Goal: Information Seeking & Learning: Learn about a topic

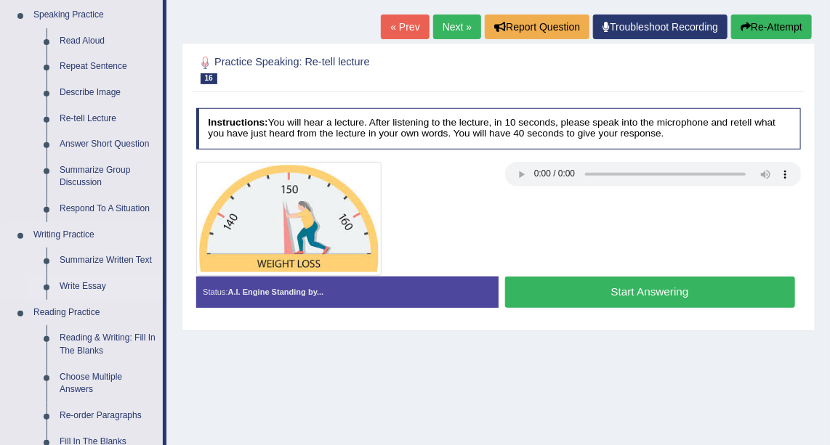
click at [81, 285] on link "Write Essay" at bounding box center [108, 287] width 110 height 26
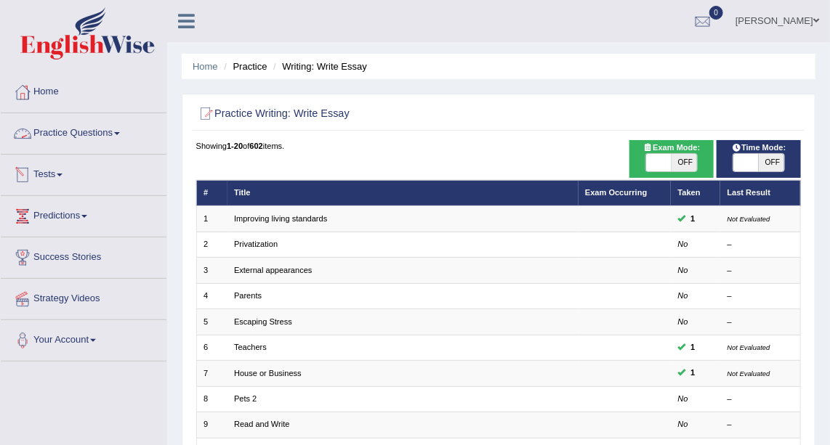
click at [115, 133] on link "Practice Questions" at bounding box center [84, 131] width 166 height 36
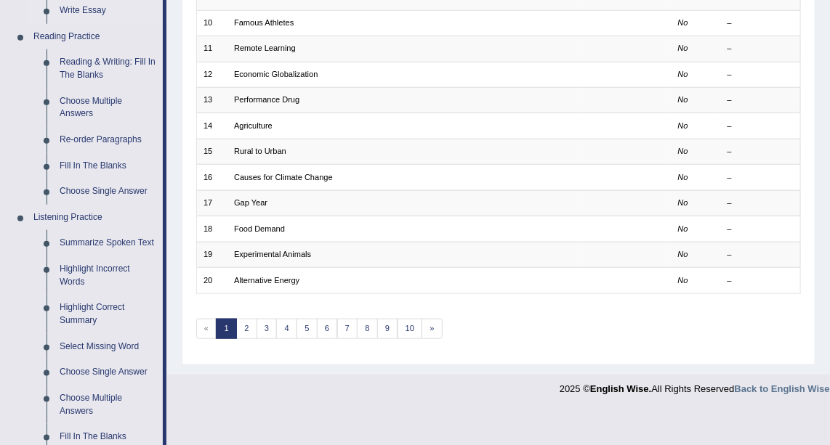
scroll to position [417, 0]
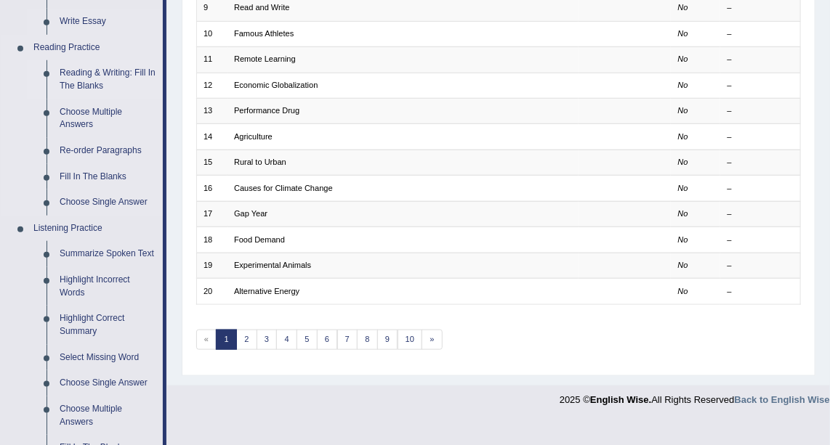
click at [115, 74] on link "Reading & Writing: Fill In The Blanks" at bounding box center [108, 79] width 110 height 39
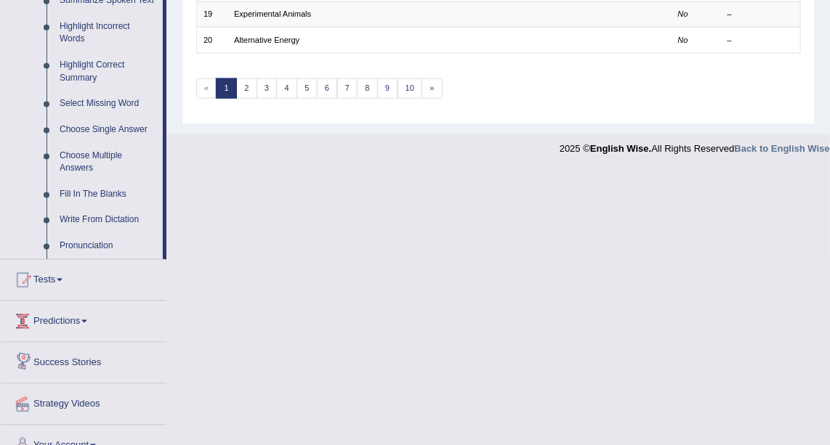
scroll to position [690, 0]
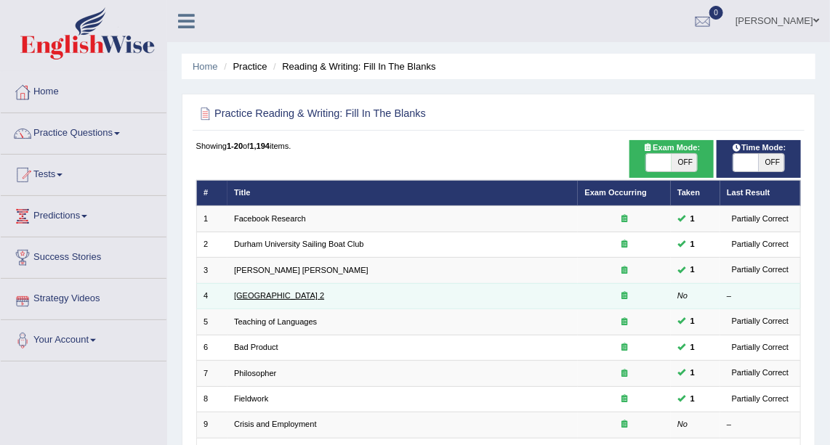
click at [296, 296] on link "[GEOGRAPHIC_DATA] 2" at bounding box center [279, 295] width 90 height 9
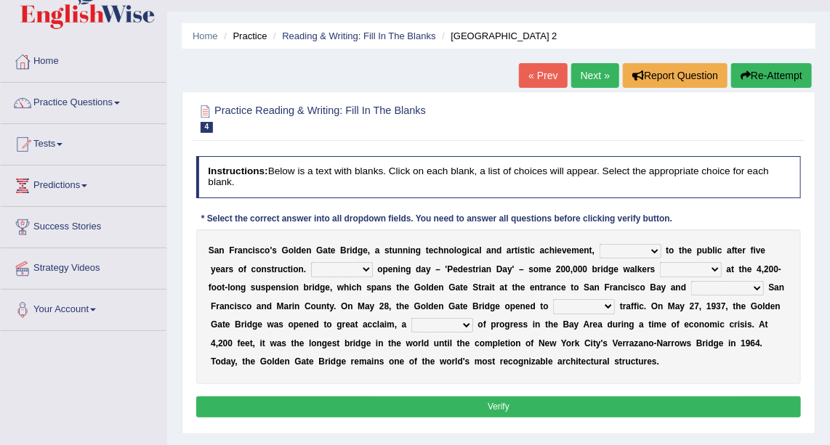
scroll to position [26, 0]
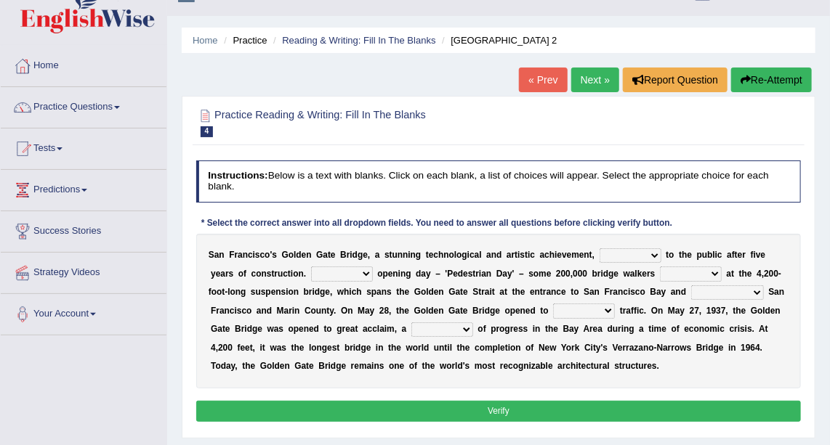
click at [808, 142] on div "Practice Reading & Writing: Fill In The Blanks 4 Golden Gate Bridge 2 Instructi…" at bounding box center [499, 267] width 634 height 343
click at [622, 258] on select "opens closes appears equals" at bounding box center [631, 256] width 62 height 15
select select "closes"
click at [600, 249] on select "opens closes appears equals" at bounding box center [631, 256] width 62 height 15
click at [322, 270] on select "On During Since When" at bounding box center [342, 274] width 62 height 15
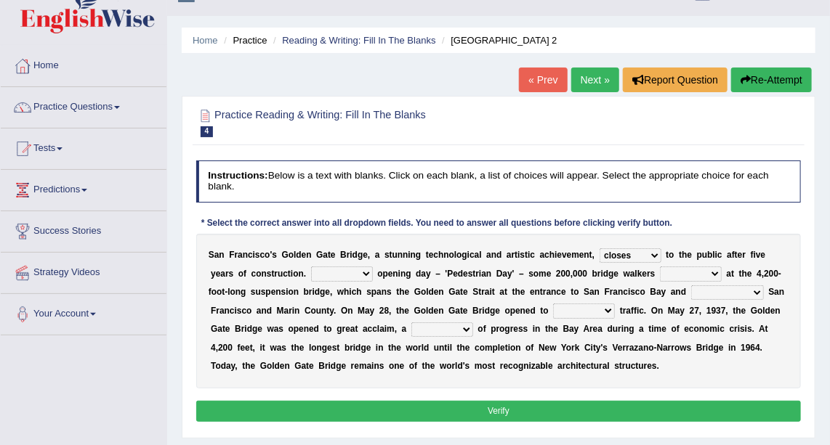
select select "During"
click at [311, 267] on select "On During Since When" at bounding box center [342, 274] width 62 height 15
click at [660, 271] on select "stationed looked marveled laughed" at bounding box center [691, 274] width 62 height 15
select select "looked"
click at [660, 267] on select "stationed looked marveled laughed" at bounding box center [691, 274] width 62 height 15
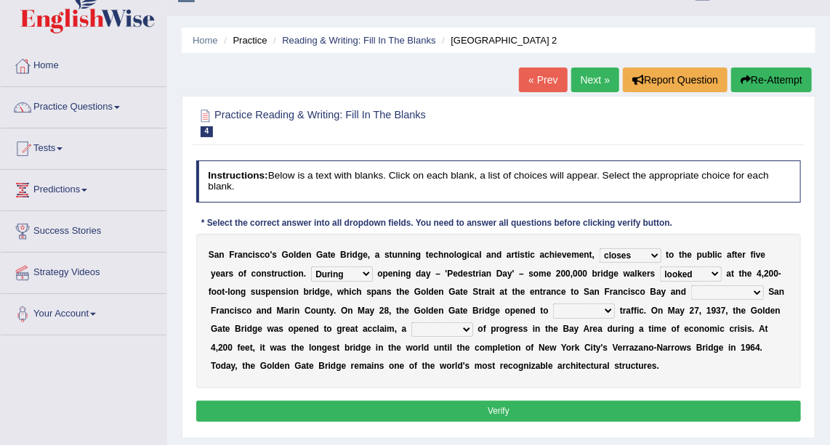
click at [691, 289] on select "separates connects channels differentiates" at bounding box center [727, 293] width 73 height 15
select select "channels"
click at [691, 286] on select "separates connects channels differentiates" at bounding box center [727, 293] width 73 height 15
click at [553, 312] on select "aquatic vehicular airborne watertight" at bounding box center [584, 311] width 62 height 15
select select "vehicular"
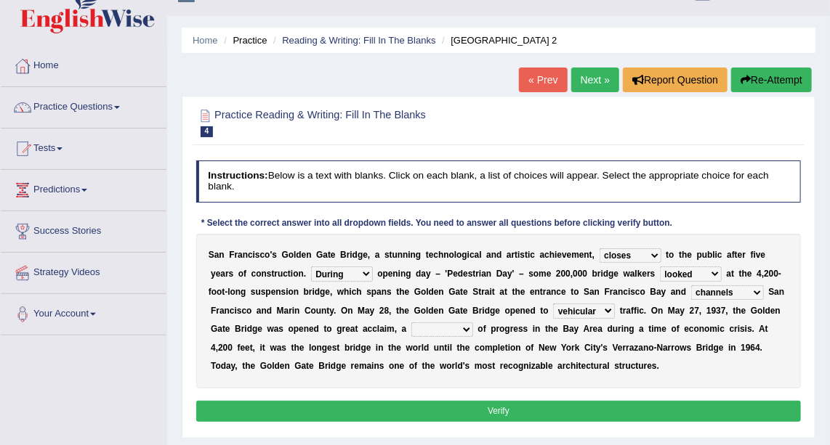
click at [553, 304] on select "aquatic vehicular airborne watertight" at bounding box center [584, 311] width 62 height 15
click at [411, 328] on select "denial symbol technique yield" at bounding box center [442, 330] width 62 height 15
select select "symbol"
click at [411, 323] on select "denial symbol technique yield" at bounding box center [442, 330] width 62 height 15
click at [388, 408] on button "Verify" at bounding box center [498, 411] width 605 height 21
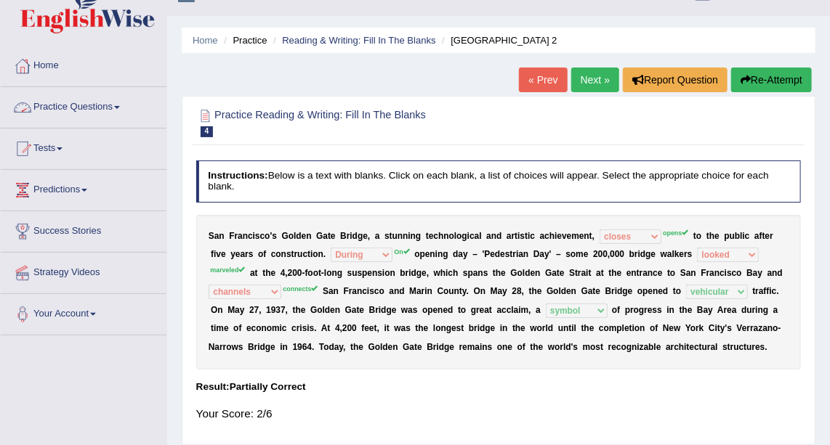
click at [115, 106] on link "Practice Questions" at bounding box center [84, 105] width 166 height 36
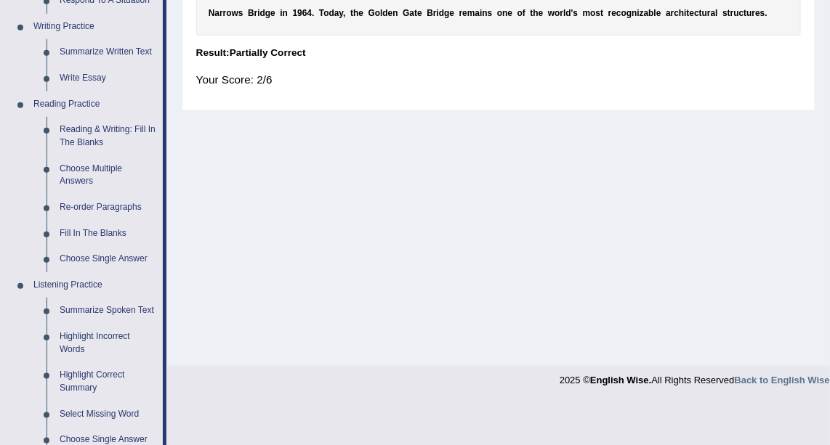
scroll to position [355, 0]
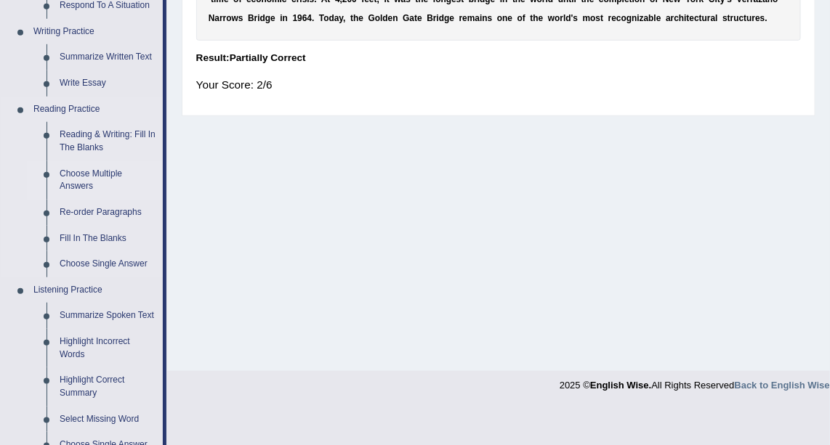
click at [92, 175] on link "Choose Multiple Answers" at bounding box center [108, 180] width 110 height 39
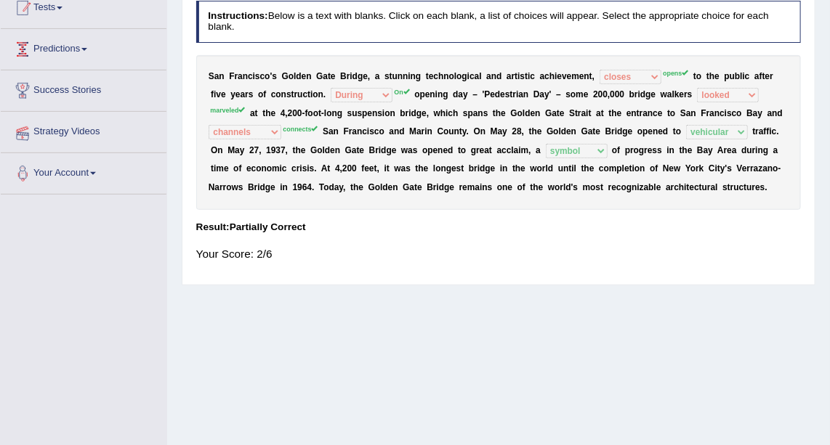
scroll to position [240, 0]
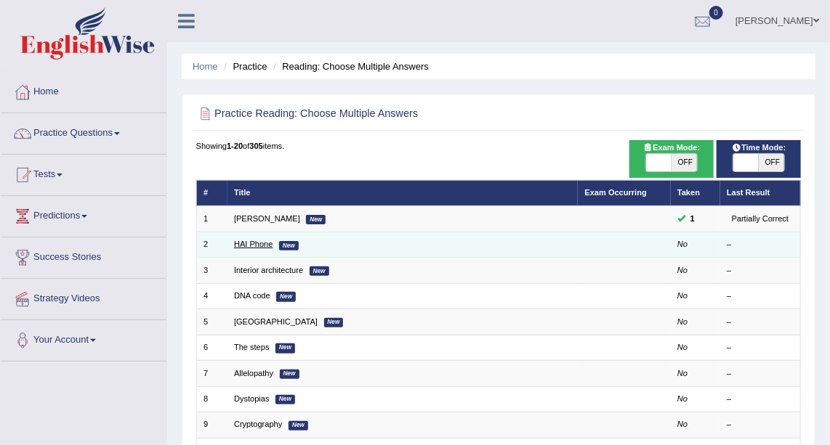
click at [258, 242] on link "HAI Phone" at bounding box center [253, 244] width 39 height 9
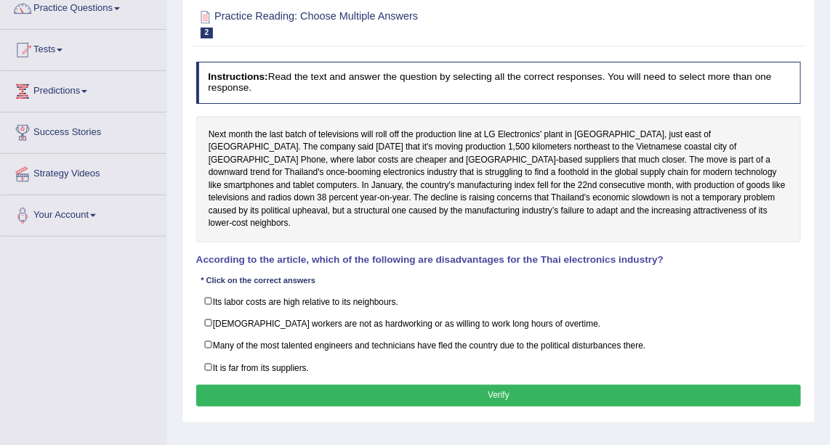
scroll to position [126, 0]
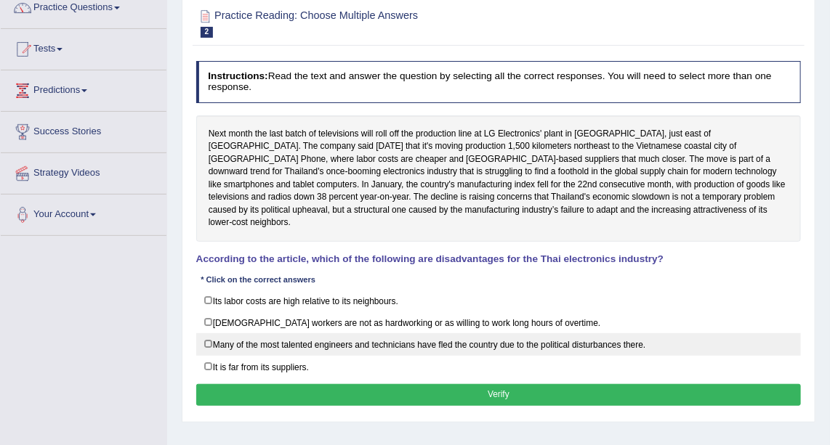
click at [211, 334] on label "Many of the most talented engineers and technicians have fled the country due t…" at bounding box center [498, 345] width 605 height 23
checkbox input "true"
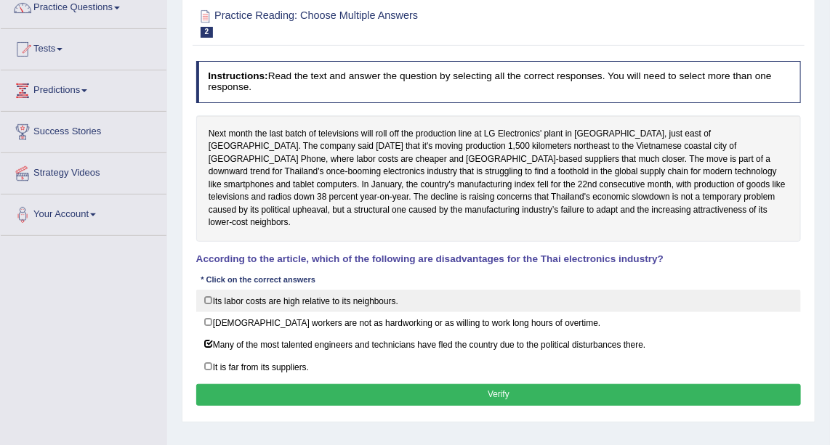
click at [208, 290] on label "Its labor costs are high relative to its neighbours." at bounding box center [498, 301] width 605 height 23
checkbox input "true"
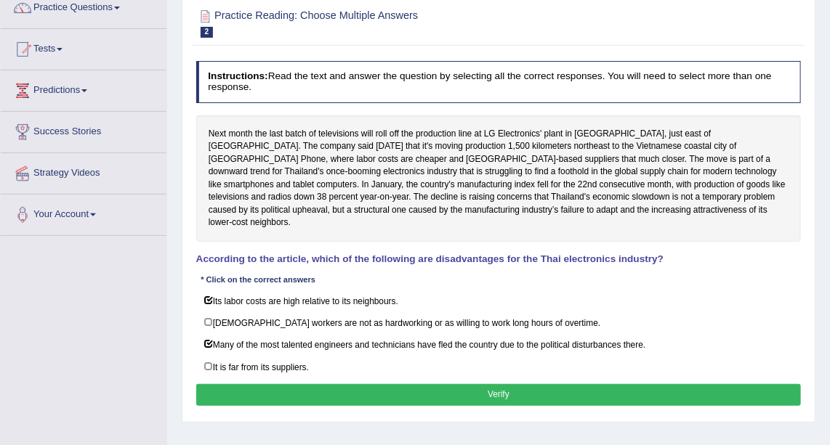
click at [288, 384] on button "Verify" at bounding box center [498, 394] width 605 height 21
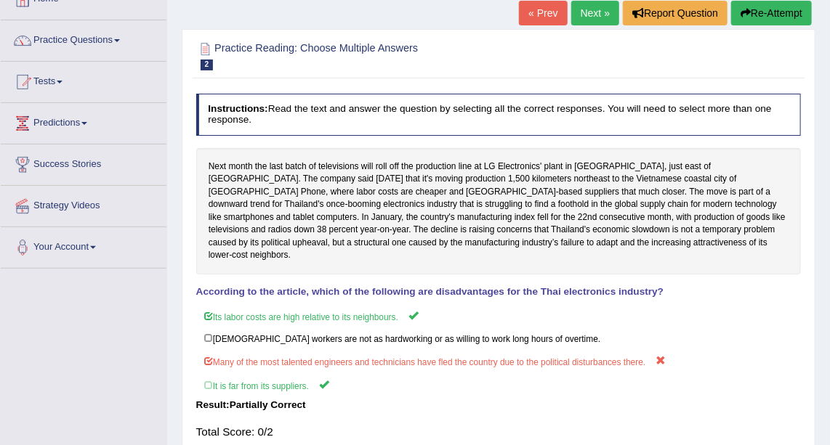
scroll to position [89, 0]
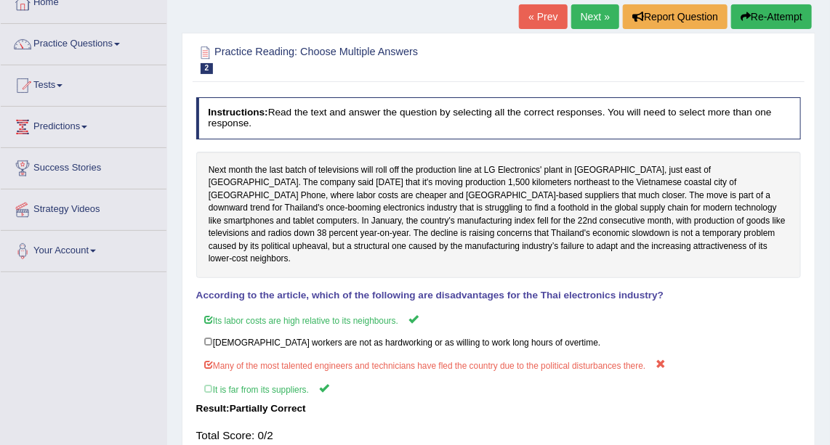
click at [602, 12] on link "Next »" at bounding box center [595, 16] width 48 height 25
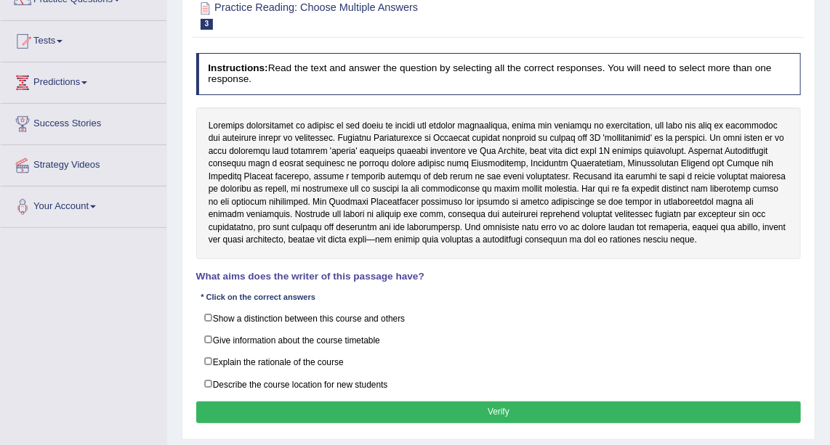
scroll to position [134, 0]
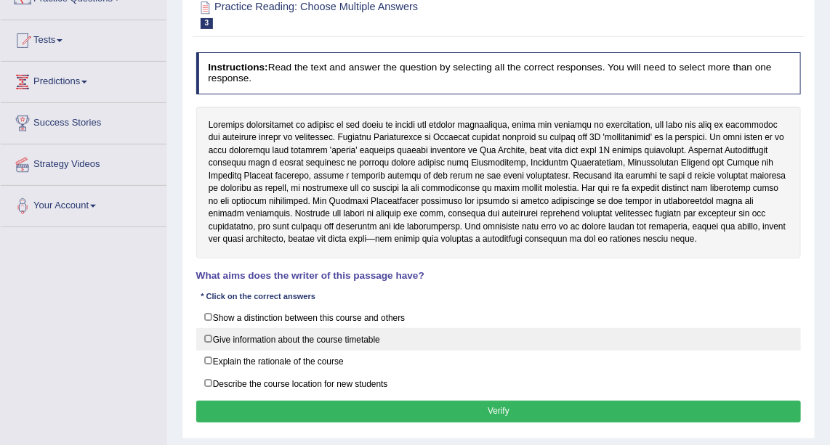
click at [205, 336] on label "Give information about the course timetable" at bounding box center [498, 339] width 605 height 23
checkbox input "true"
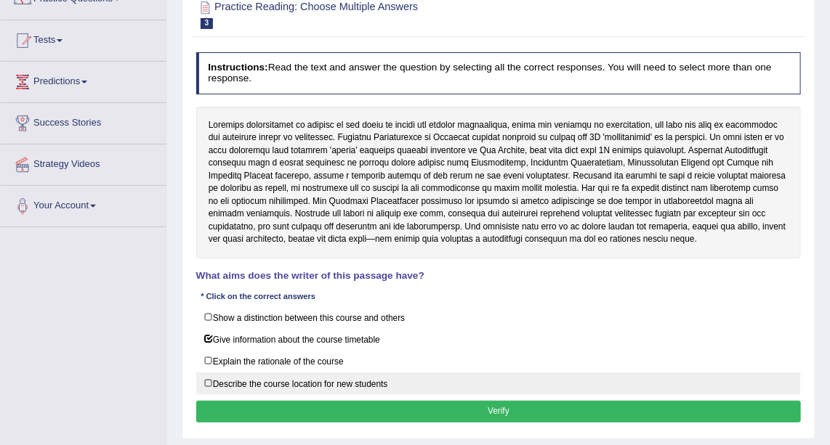
click at [208, 377] on label "Describe the course location for new students" at bounding box center [498, 384] width 605 height 23
checkbox input "true"
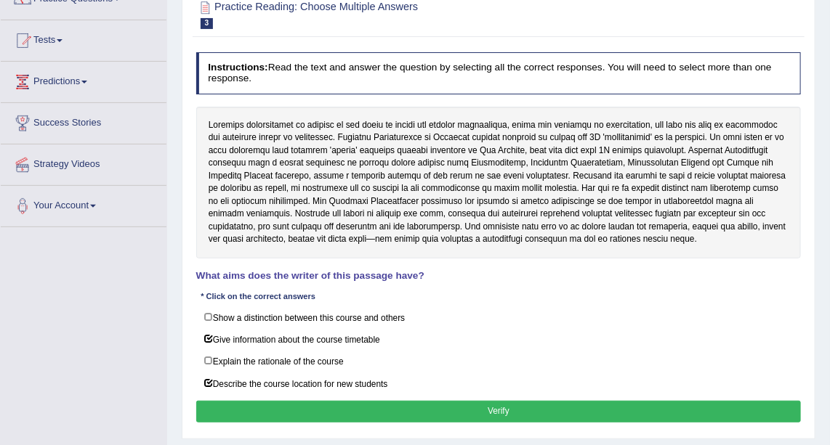
click at [290, 401] on button "Verify" at bounding box center [498, 411] width 605 height 21
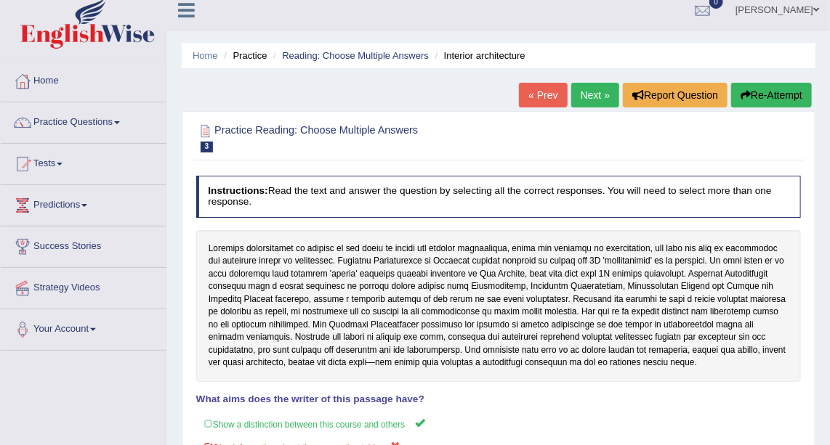
scroll to position [1, 0]
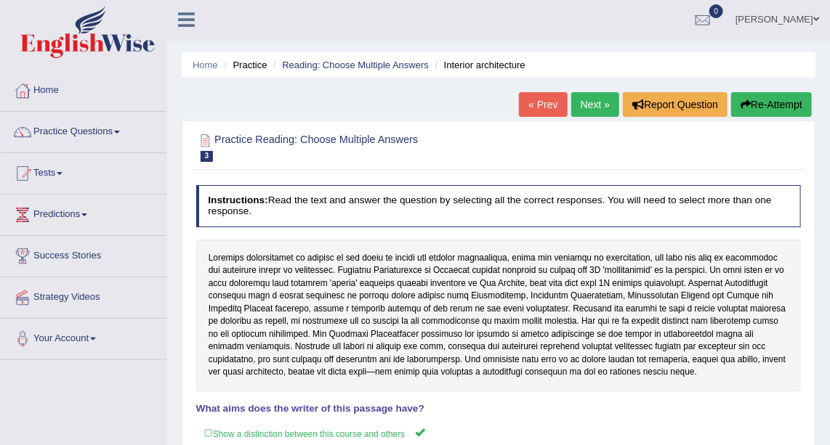
click at [594, 103] on link "Next »" at bounding box center [595, 104] width 48 height 25
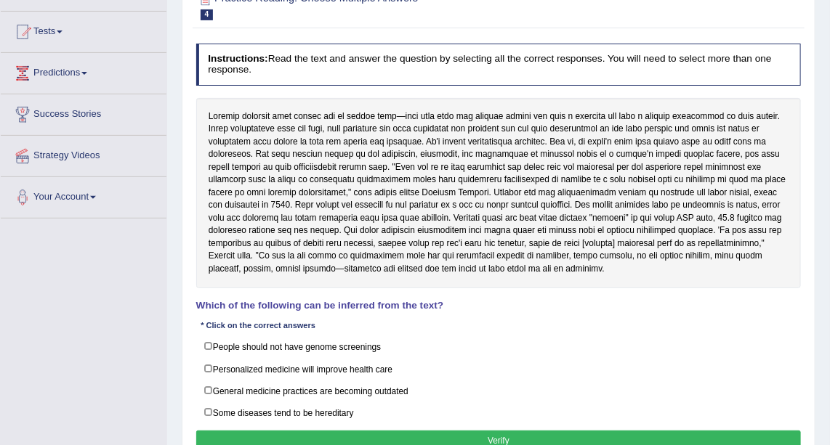
scroll to position [157, 0]
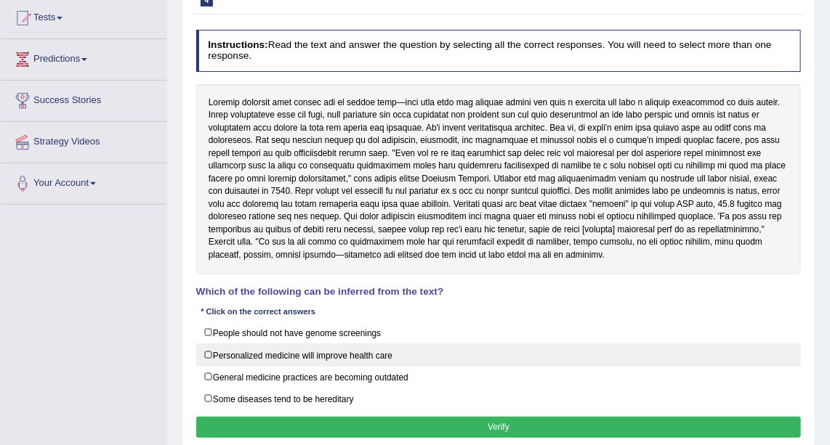
click at [206, 351] on label "Personalized medicine will improve health care" at bounding box center [498, 355] width 605 height 23
checkbox input "true"
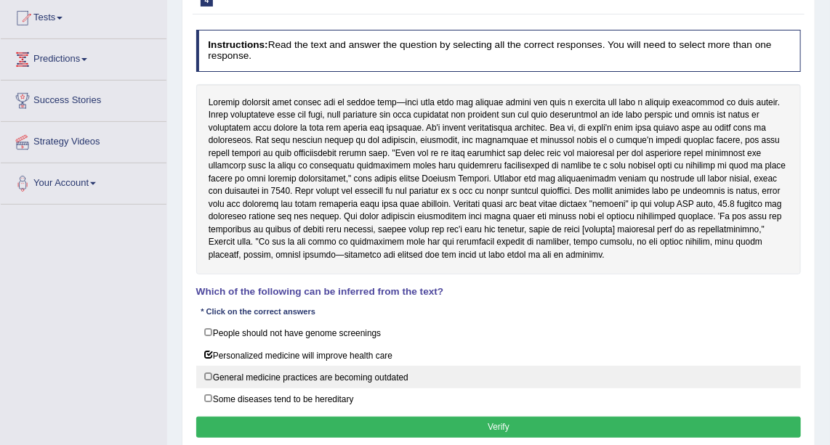
click at [209, 371] on label "General medicine practices are becoming outdated" at bounding box center [498, 377] width 605 height 23
checkbox input "true"
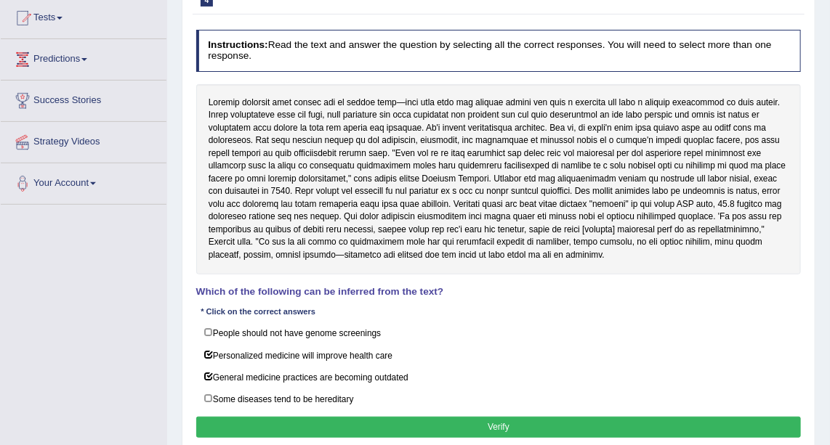
click at [259, 417] on button "Verify" at bounding box center [498, 427] width 605 height 21
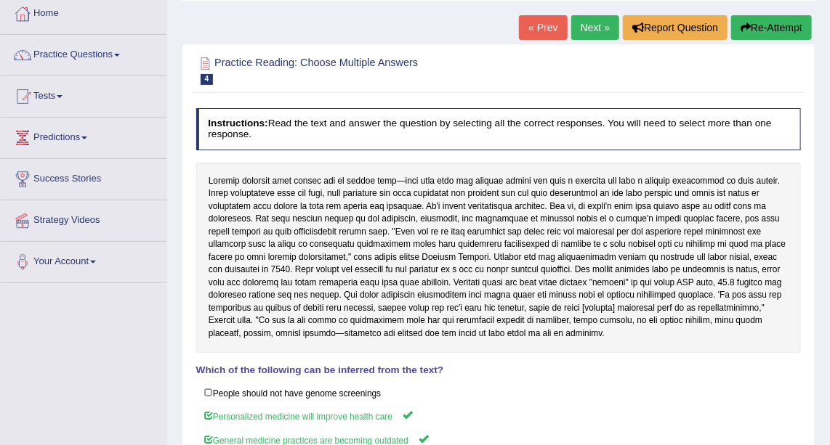
scroll to position [73, 0]
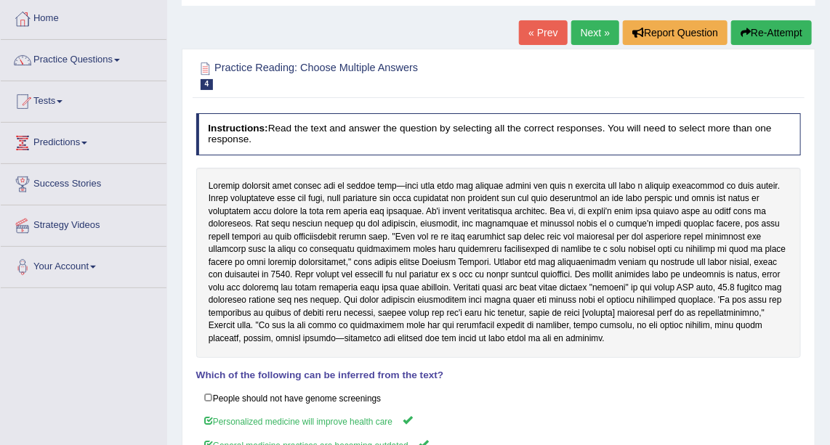
click at [595, 28] on link "Next »" at bounding box center [595, 32] width 48 height 25
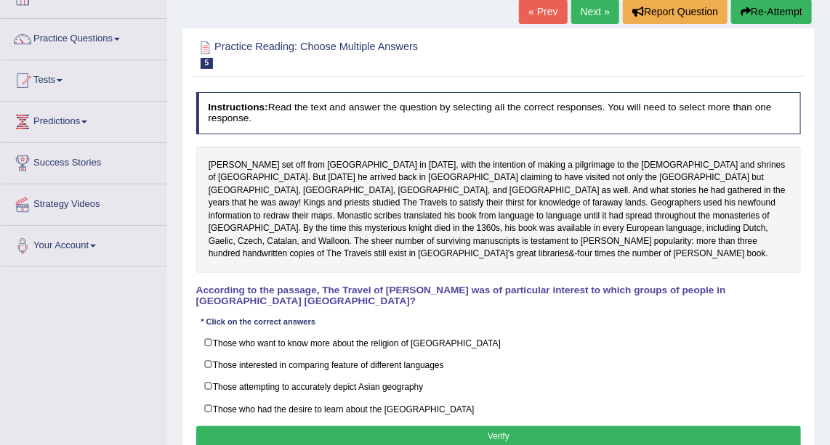
scroll to position [95, 0]
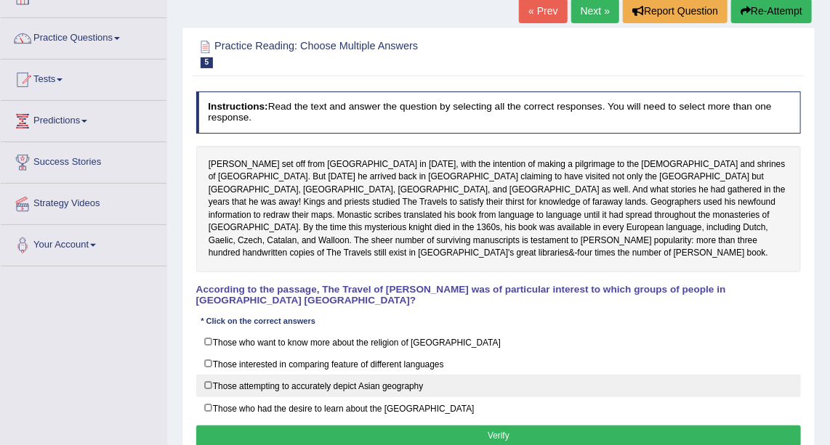
click at [207, 375] on label "Those attempting to accurately depict Asian geography" at bounding box center [498, 386] width 605 height 23
checkbox input "true"
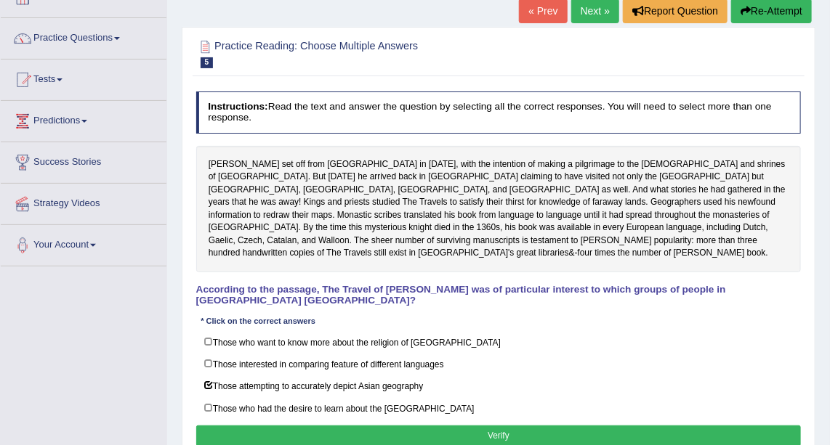
click at [258, 426] on button "Verify" at bounding box center [498, 436] width 605 height 21
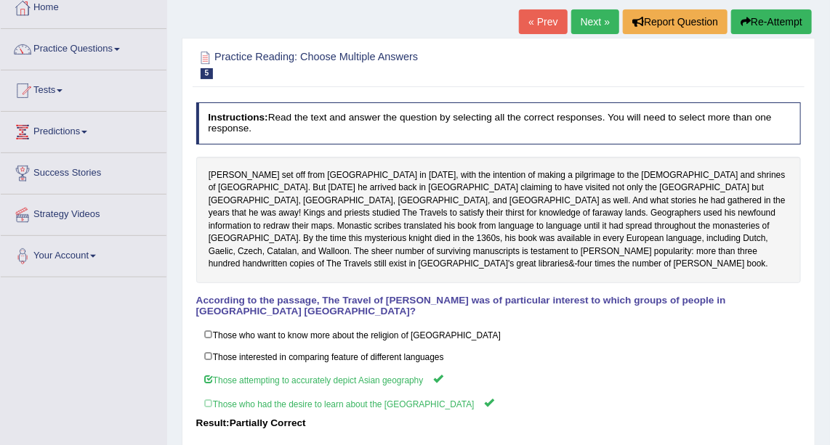
scroll to position [81, 0]
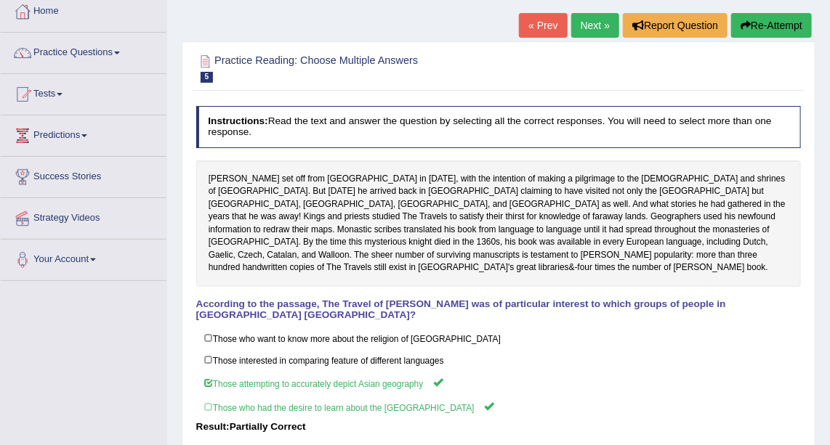
click at [600, 29] on link "Next »" at bounding box center [595, 25] width 48 height 25
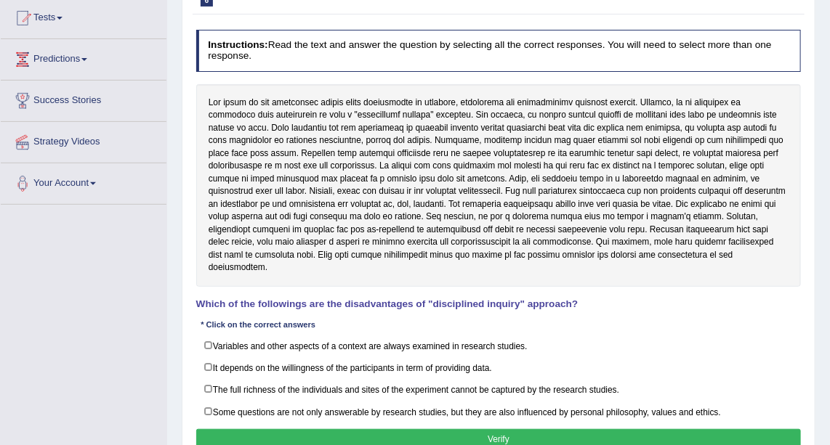
scroll to position [156, 0]
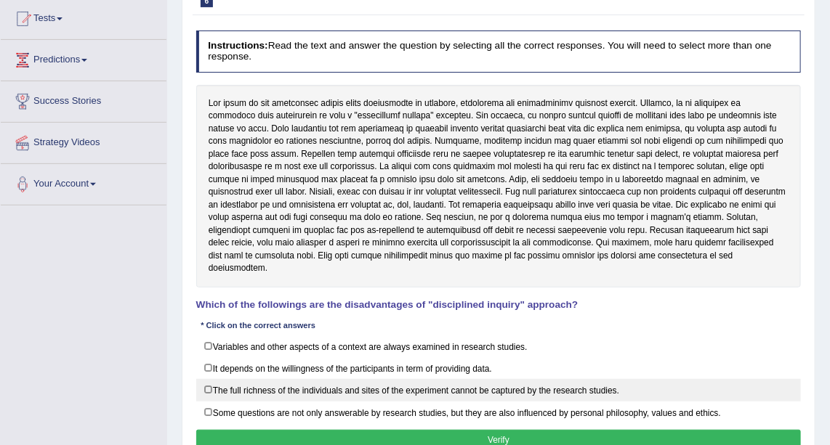
click at [207, 379] on label "The full richness of the individuals and sites of the experiment cannot be capt…" at bounding box center [498, 390] width 605 height 23
checkbox input "true"
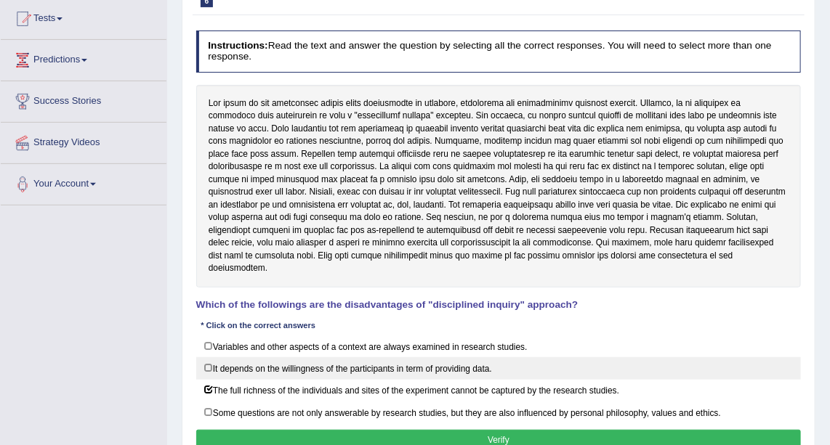
click at [206, 358] on label "It depends on the willingness of the participants in term of providing data." at bounding box center [498, 369] width 605 height 23
checkbox input "true"
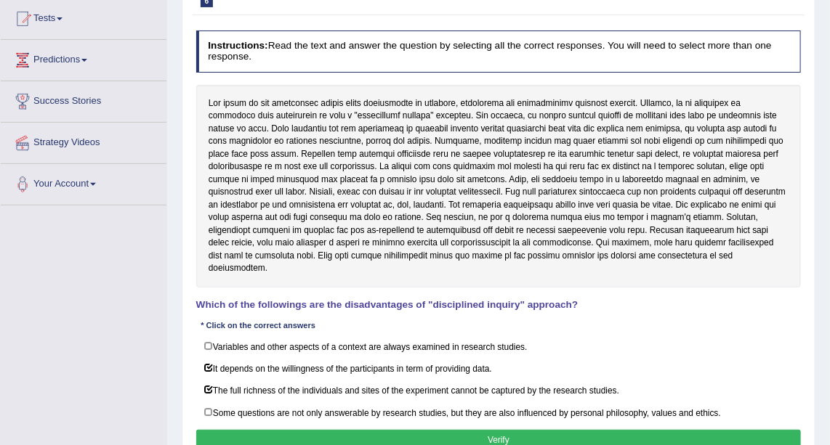
click at [290, 430] on button "Verify" at bounding box center [498, 440] width 605 height 21
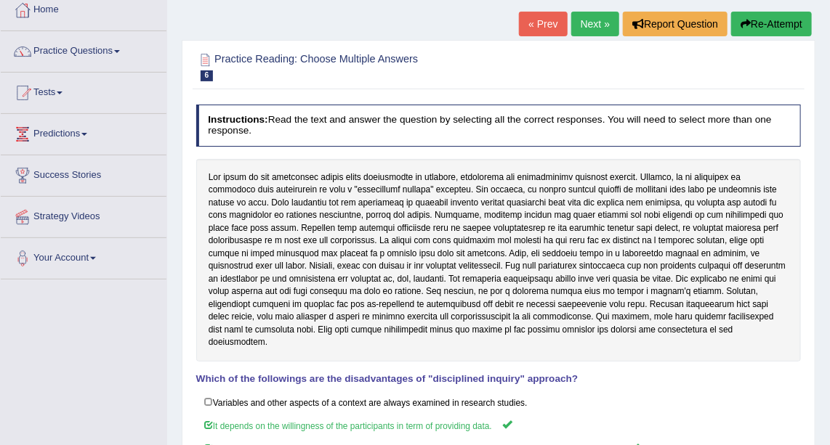
scroll to position [58, 0]
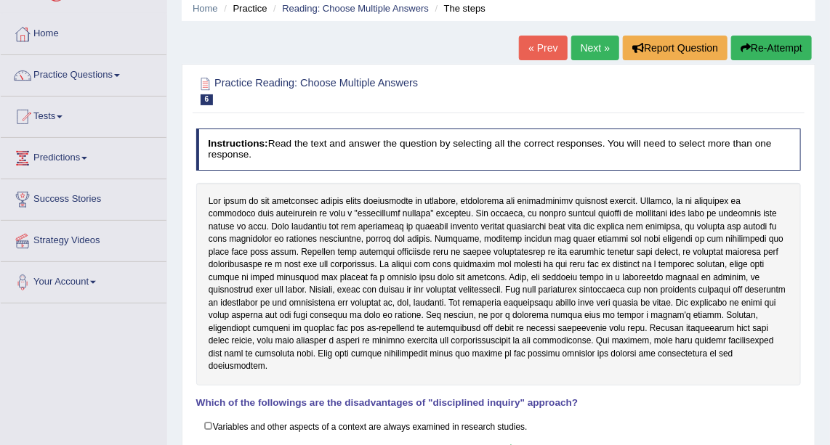
click at [598, 41] on link "Next »" at bounding box center [595, 48] width 48 height 25
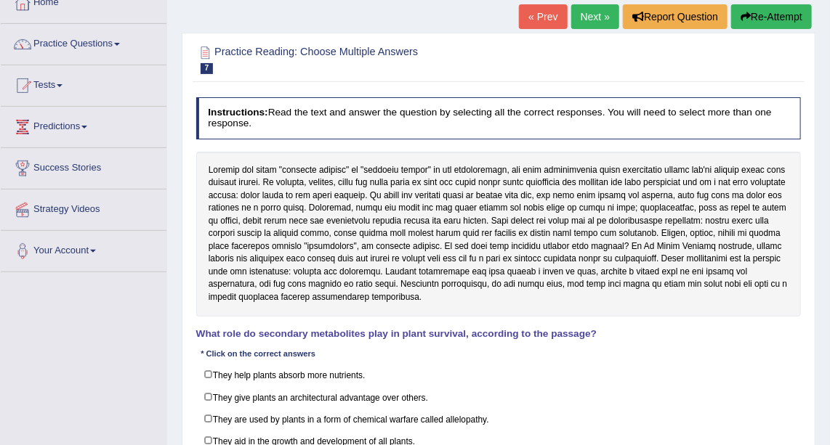
scroll to position [81, 0]
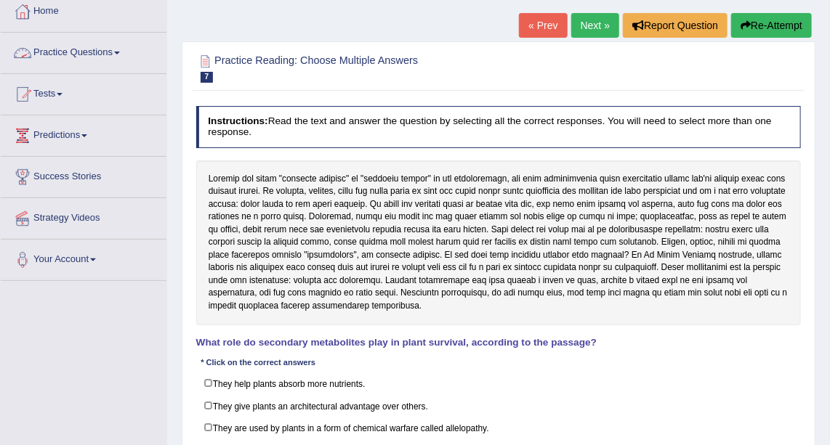
click at [102, 61] on link "Practice Questions" at bounding box center [84, 51] width 166 height 36
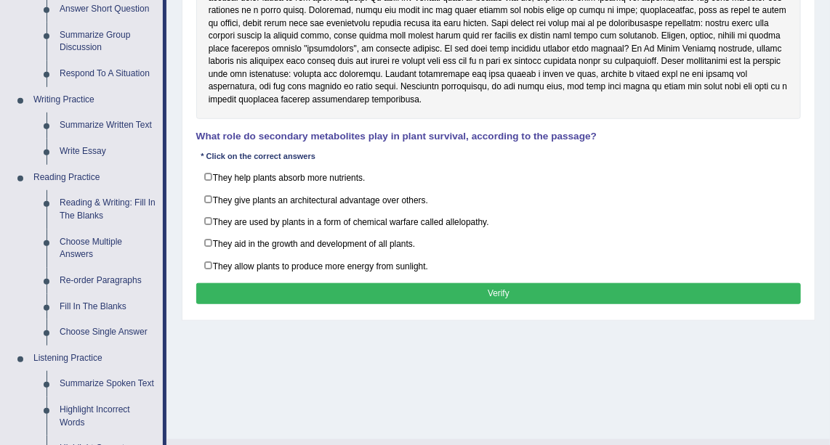
scroll to position [296, 0]
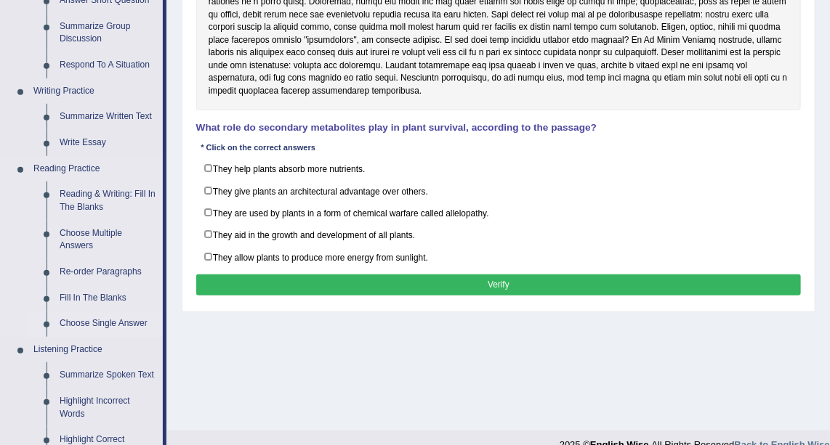
click at [110, 318] on link "Choose Single Answer" at bounding box center [108, 324] width 110 height 26
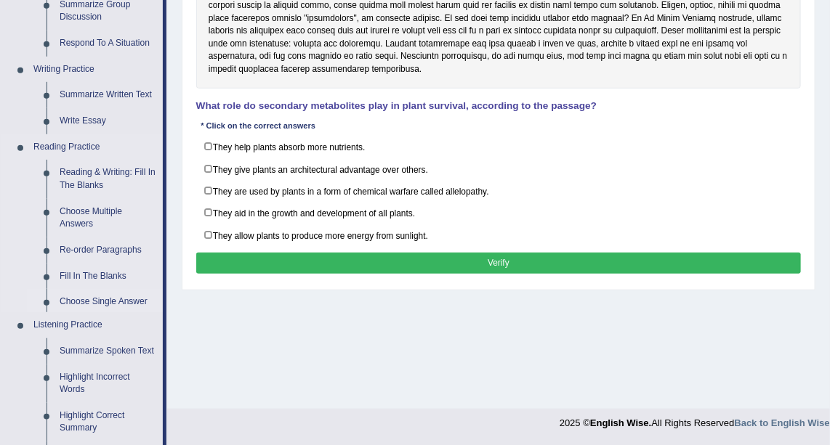
scroll to position [613, 0]
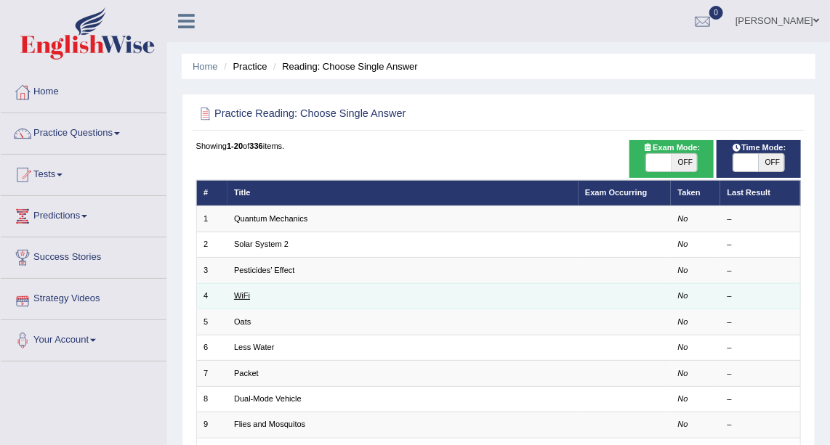
click at [246, 291] on link "WiFi" at bounding box center [242, 295] width 16 height 9
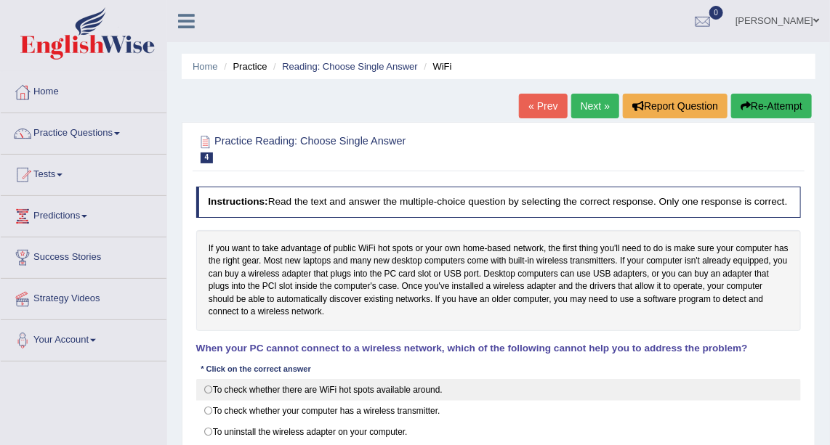
click at [209, 387] on label "To check whether there are WiFi hot spots available around." at bounding box center [498, 390] width 605 height 22
radio input "true"
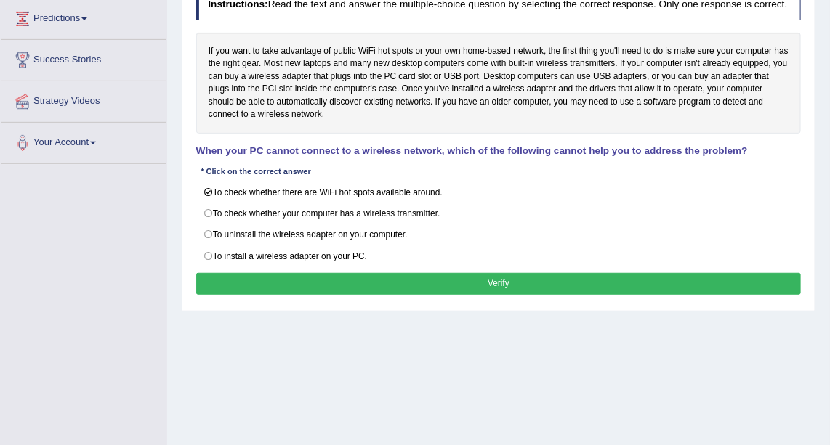
scroll to position [198, 0]
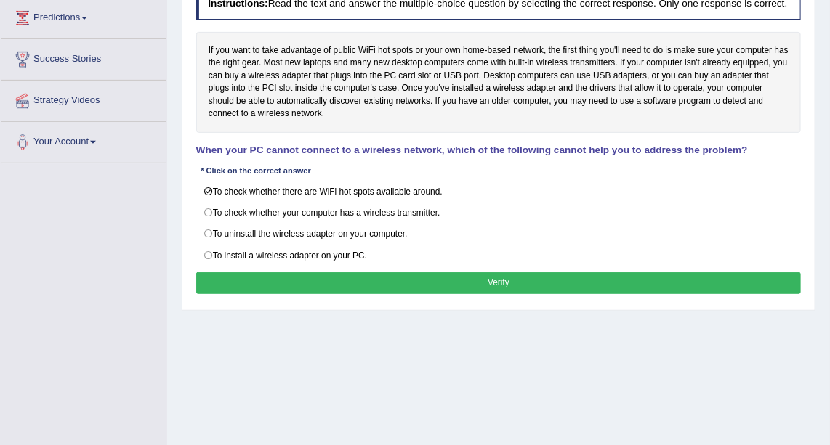
click at [597, 275] on button "Verify" at bounding box center [498, 283] width 605 height 21
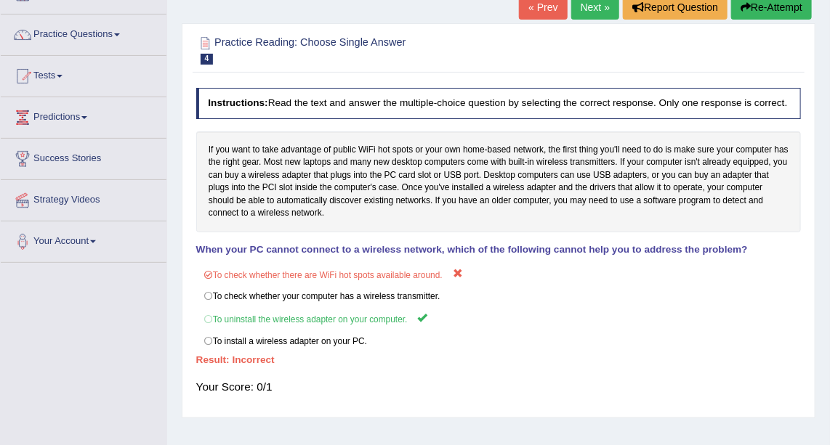
scroll to position [97, 0]
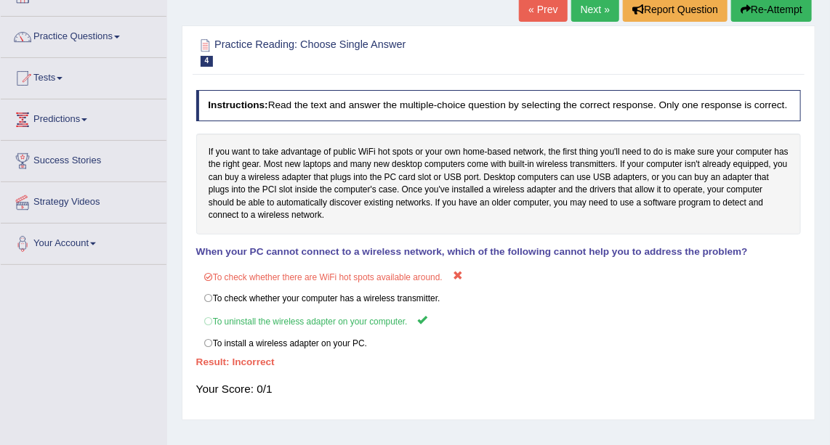
click at [600, 15] on link "Next »" at bounding box center [595, 9] width 48 height 25
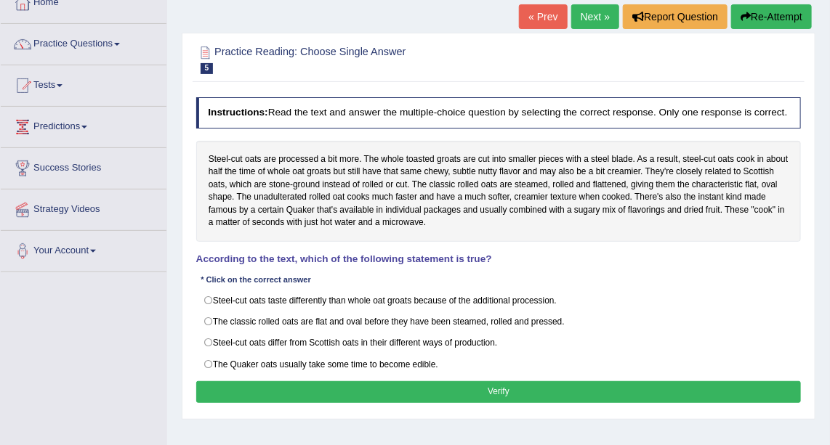
scroll to position [92, 0]
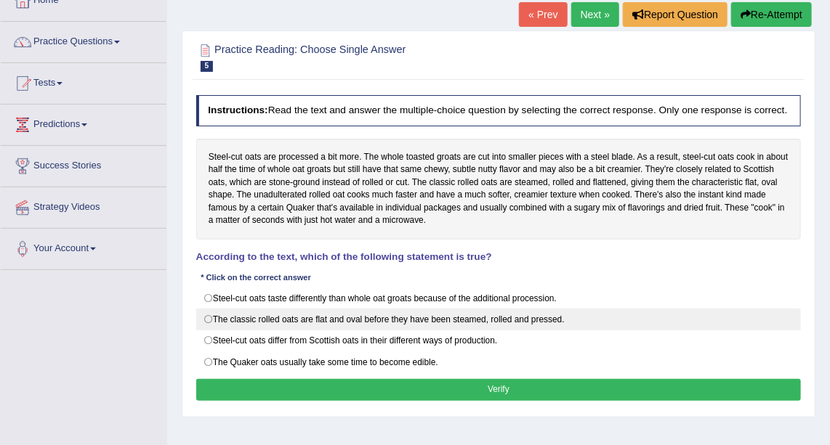
click at [211, 319] on label "The classic rolled oats are flat and oval before they have been steamed, rolled…" at bounding box center [498, 320] width 605 height 22
radio input "true"
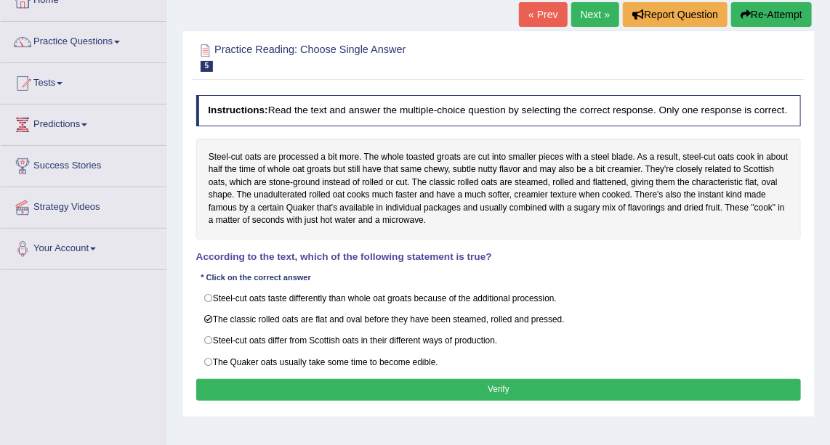
click at [238, 379] on button "Verify" at bounding box center [498, 389] width 605 height 21
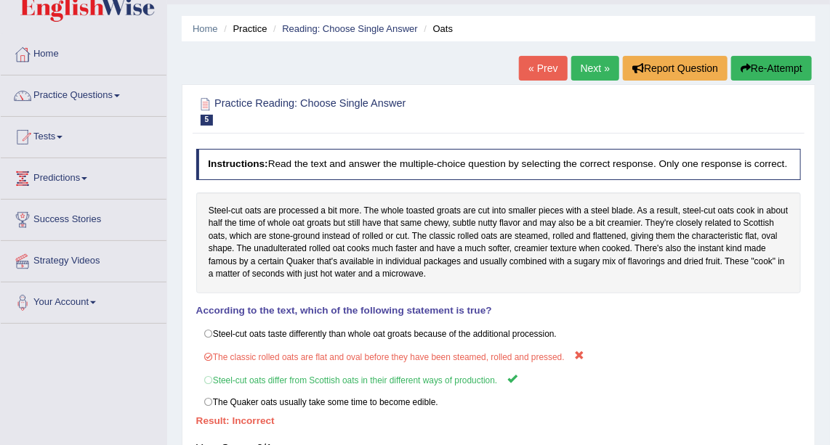
scroll to position [34, 0]
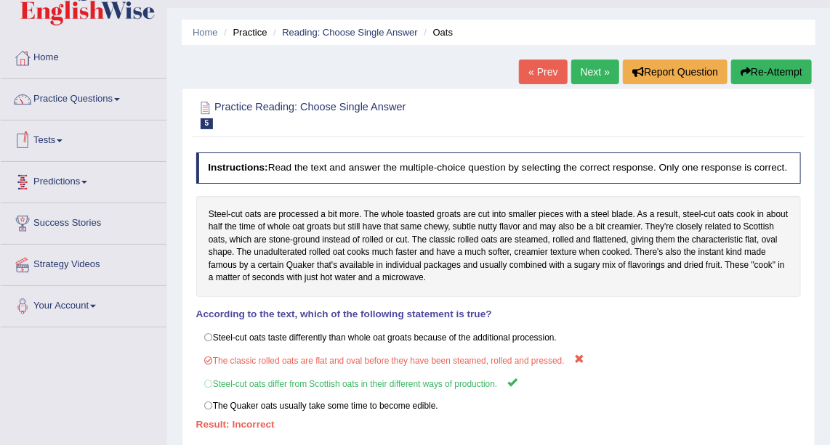
click at [58, 135] on link "Tests" at bounding box center [84, 139] width 166 height 36
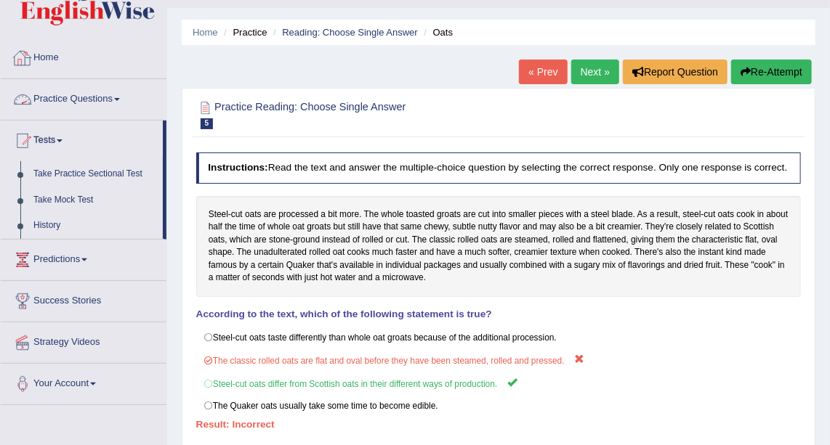
click at [92, 100] on link "Practice Questions" at bounding box center [84, 97] width 166 height 36
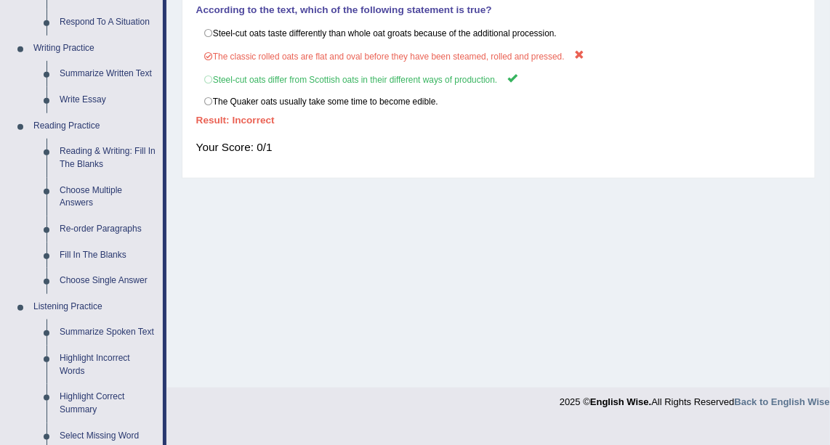
scroll to position [336, 0]
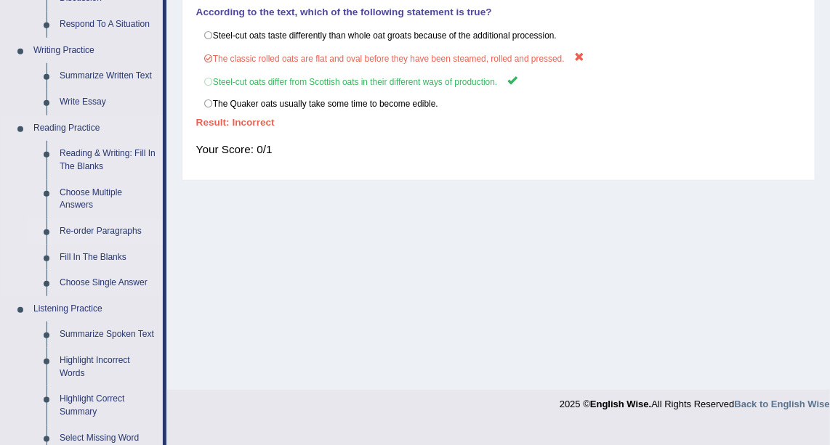
click at [117, 227] on link "Re-order Paragraphs" at bounding box center [108, 232] width 110 height 26
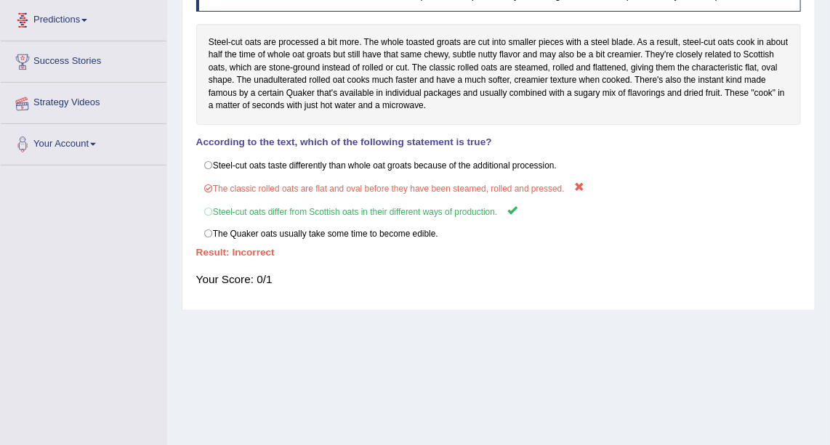
scroll to position [282, 0]
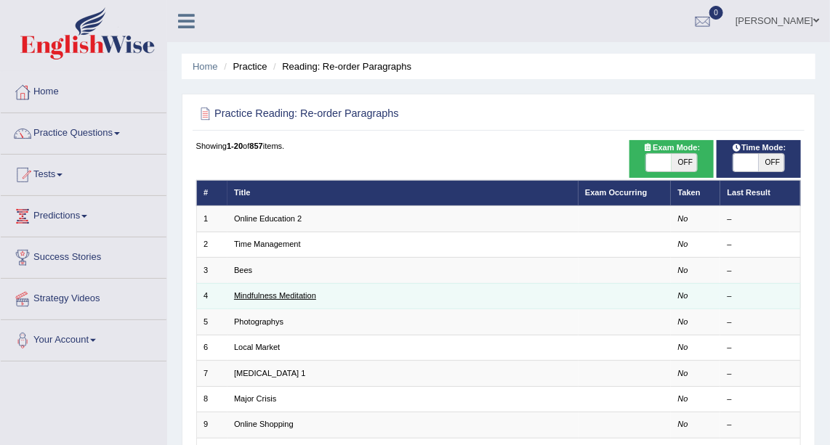
click at [287, 295] on link "Mindfulness Meditation" at bounding box center [275, 295] width 82 height 9
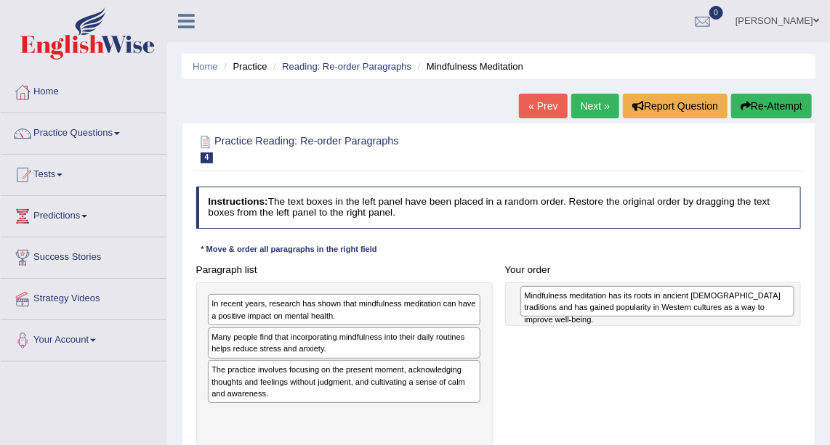
drag, startPoint x: 393, startPoint y: 340, endPoint x: 764, endPoint y: 303, distance: 373.2
click at [764, 303] on div "Mindfulness meditation has its roots in ancient Buddhist traditions and has gai…" at bounding box center [657, 301] width 274 height 31
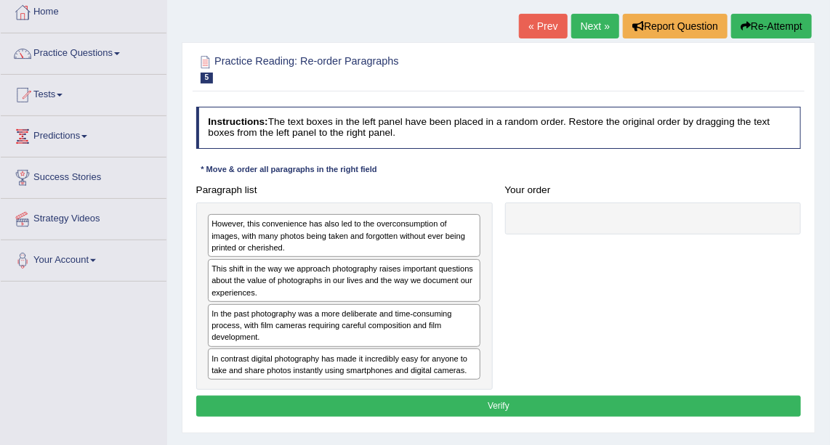
scroll to position [81, 0]
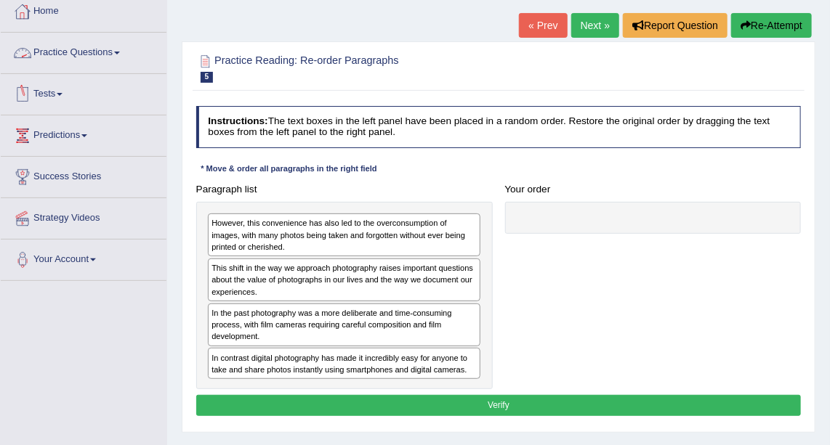
click at [81, 54] on link "Practice Questions" at bounding box center [84, 51] width 166 height 36
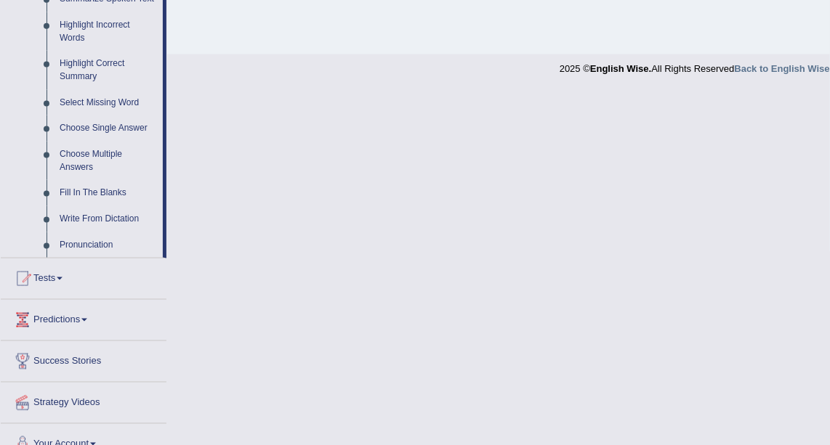
scroll to position [690, 0]
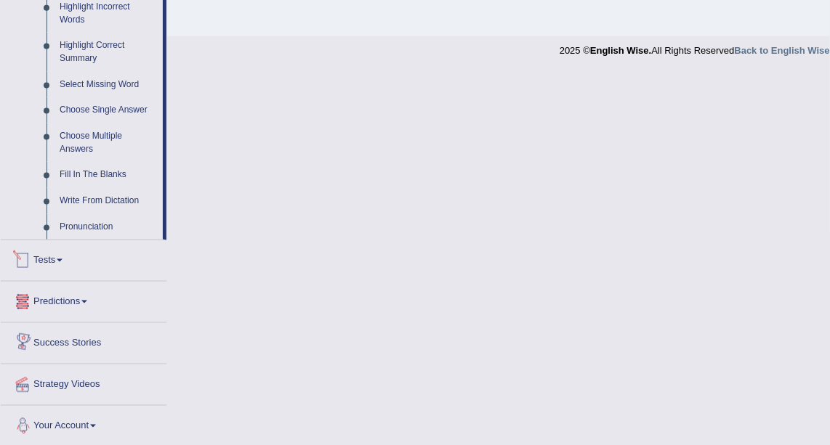
click at [62, 259] on span at bounding box center [60, 260] width 6 height 3
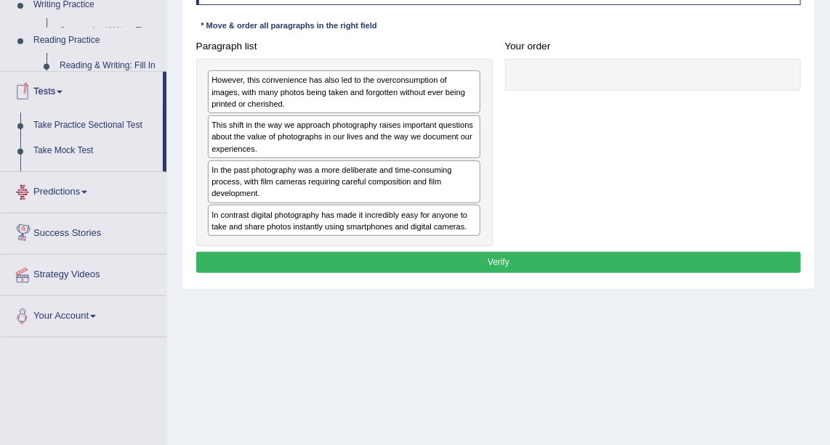
scroll to position [177, 0]
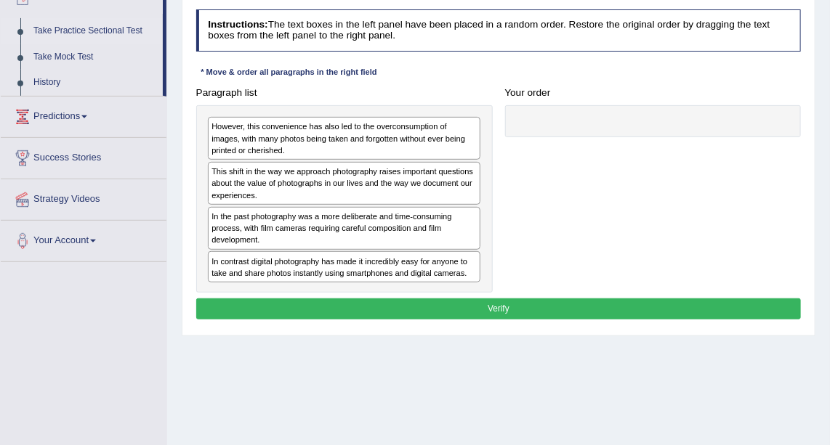
click at [113, 30] on link "Take Practice Sectional Test" at bounding box center [95, 31] width 136 height 26
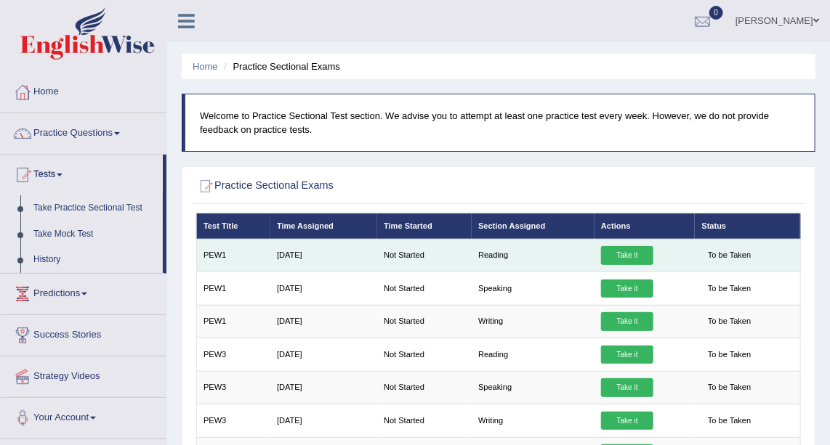
click at [624, 253] on link "Take it" at bounding box center [627, 255] width 52 height 19
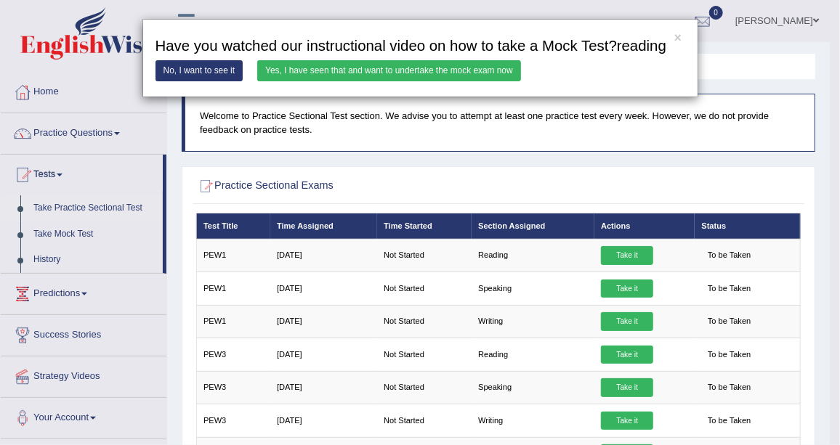
click at [393, 72] on link "Yes, I have seen that and want to undertake the mock exam now" at bounding box center [389, 70] width 264 height 21
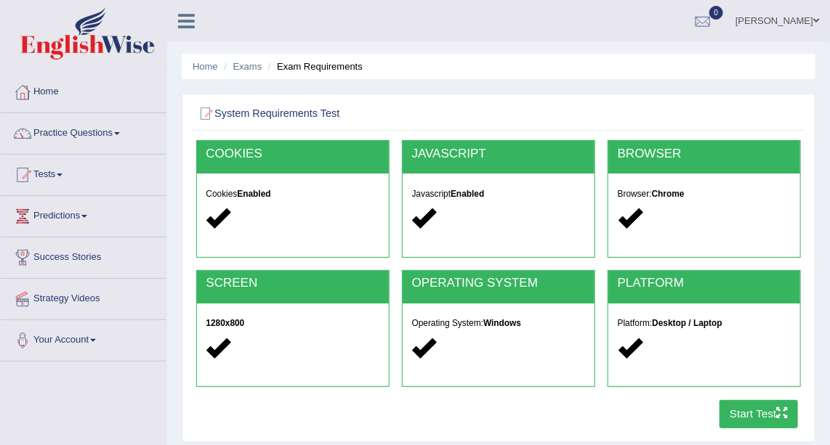
click at [758, 419] on button "Start Test" at bounding box center [758, 414] width 79 height 28
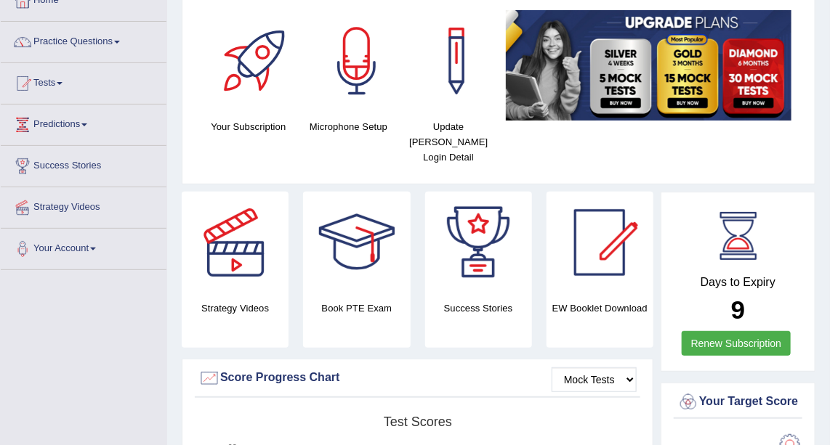
scroll to position [84, 0]
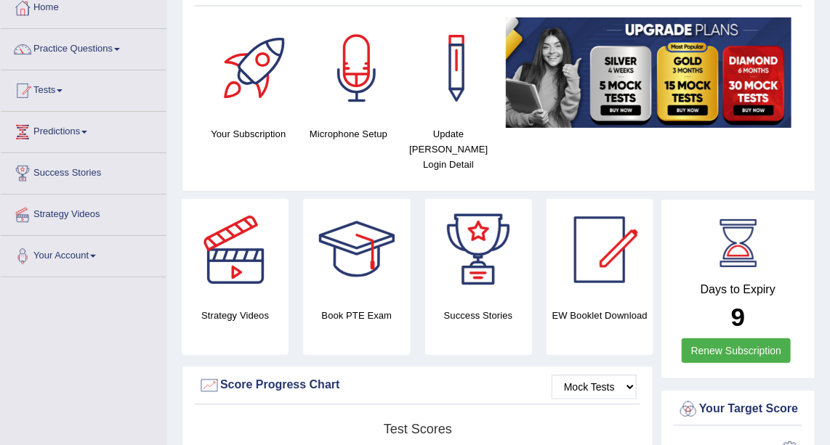
click at [102, 50] on link "Practice Questions" at bounding box center [84, 47] width 166 height 36
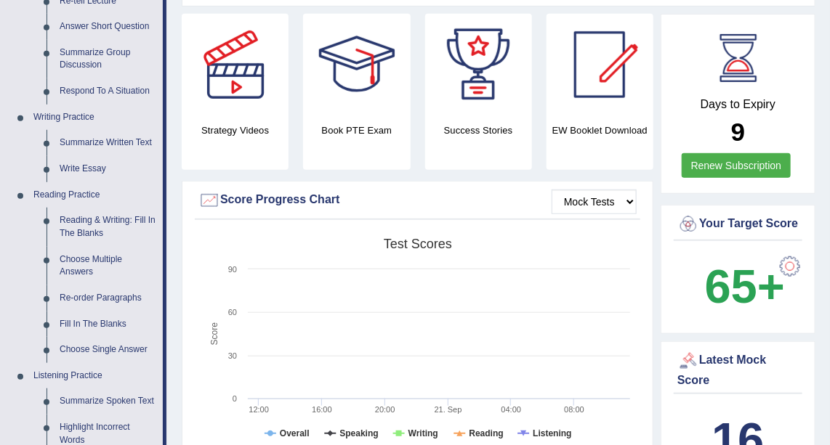
scroll to position [277, 0]
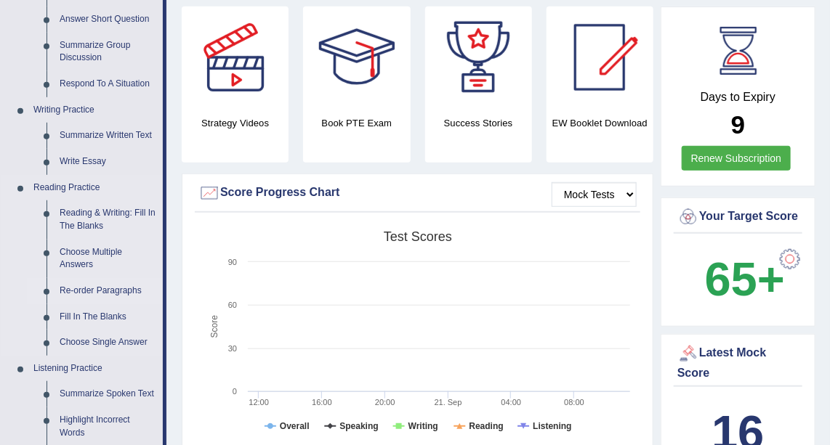
click at [113, 288] on link "Re-order Paragraphs" at bounding box center [108, 291] width 110 height 26
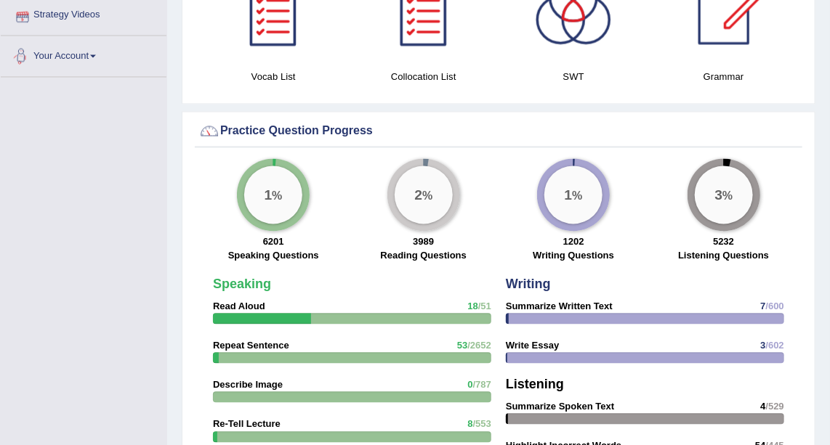
scroll to position [919, 0]
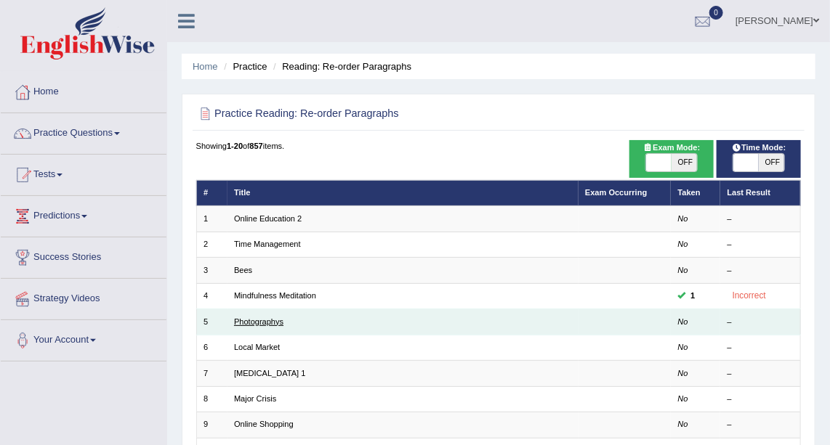
click at [266, 318] on link "Photographys" at bounding box center [258, 322] width 49 height 9
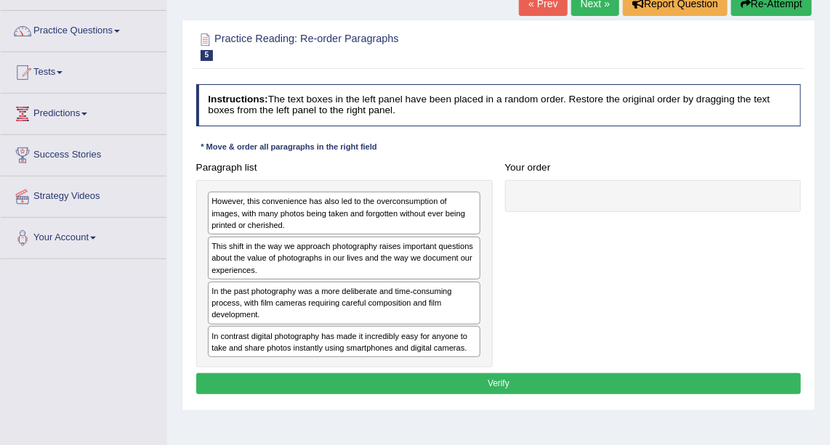
scroll to position [104, 0]
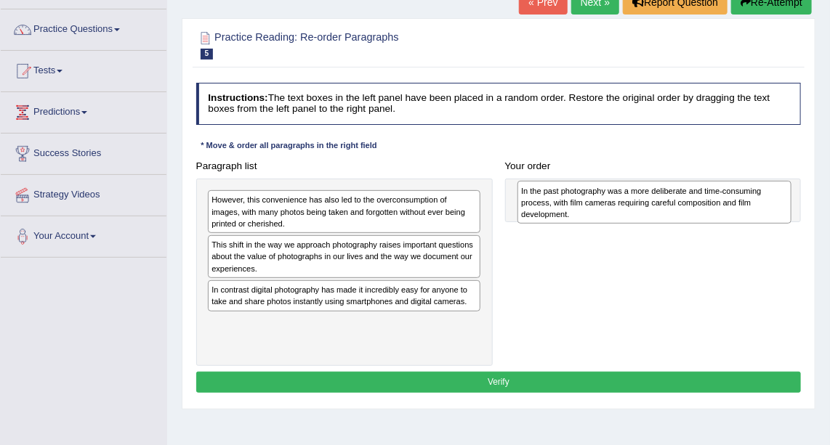
drag, startPoint x: 350, startPoint y: 299, endPoint x: 717, endPoint y: 206, distance: 379.3
click at [717, 206] on div "In the past photography was a more deliberate and time-consuming process, with …" at bounding box center [654, 202] width 274 height 42
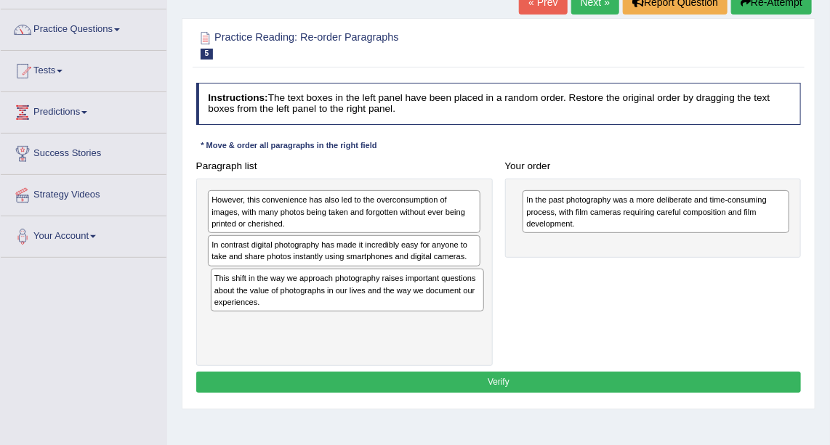
drag, startPoint x: 356, startPoint y: 256, endPoint x: 363, endPoint y: 310, distance: 55.0
click at [363, 310] on div "However, this convenience has also led to the overconsumption of images, with m…" at bounding box center [344, 272] width 296 height 187
click at [396, 244] on div "In contrast digital photography has made it incredibly easy for anyone to take …" at bounding box center [344, 250] width 273 height 31
click at [388, 254] on div "In contrast digital photography has made it incredibly easy for anyone to take …" at bounding box center [344, 250] width 273 height 31
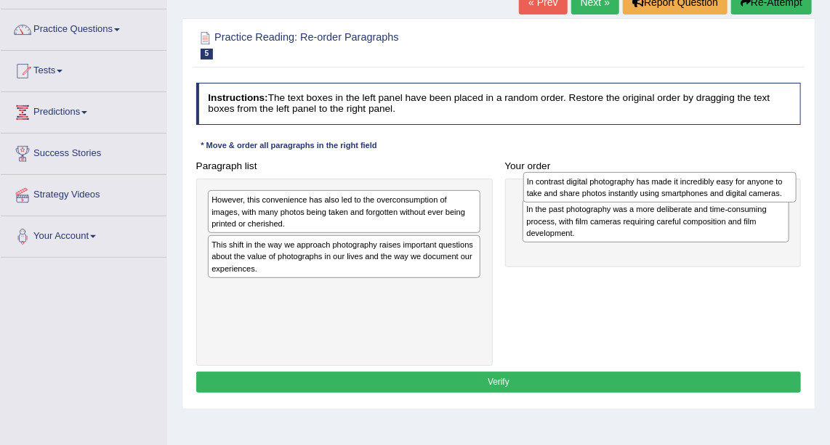
drag, startPoint x: 388, startPoint y: 254, endPoint x: 762, endPoint y: 195, distance: 379.0
click at [762, 195] on div "In contrast digital photography has made it incredibly easy for anyone to take …" at bounding box center [660, 187] width 274 height 31
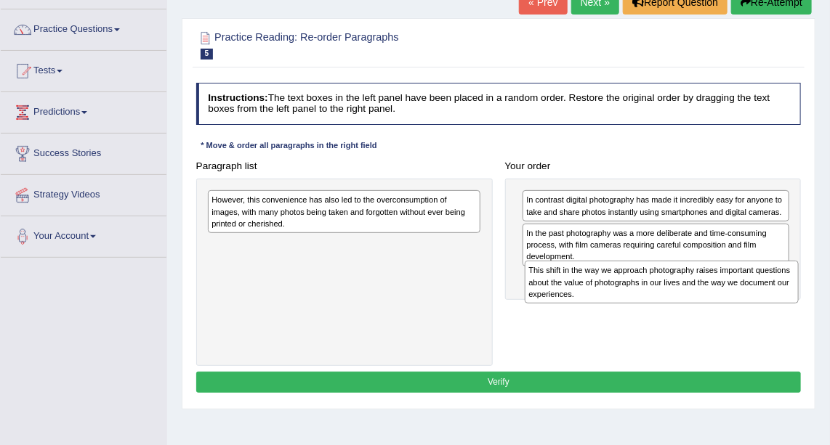
drag, startPoint x: 398, startPoint y: 266, endPoint x: 775, endPoint y: 311, distance: 379.1
click at [775, 311] on div "Paragraph list However, this convenience has also led to the overconsumption of…" at bounding box center [499, 261] width 618 height 211
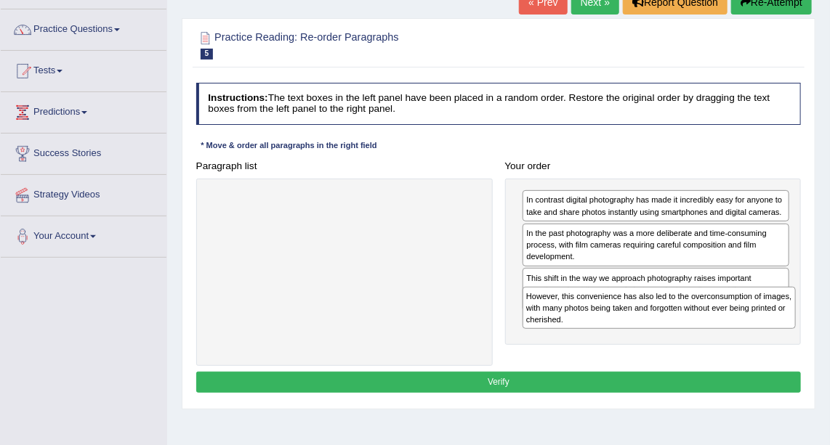
drag, startPoint x: 416, startPoint y: 214, endPoint x: 810, endPoint y: 334, distance: 412.4
click at [810, 334] on div "Practice Reading: Re-order Paragraphs 5 Photographys Instructions: The text box…" at bounding box center [499, 214] width 634 height 392
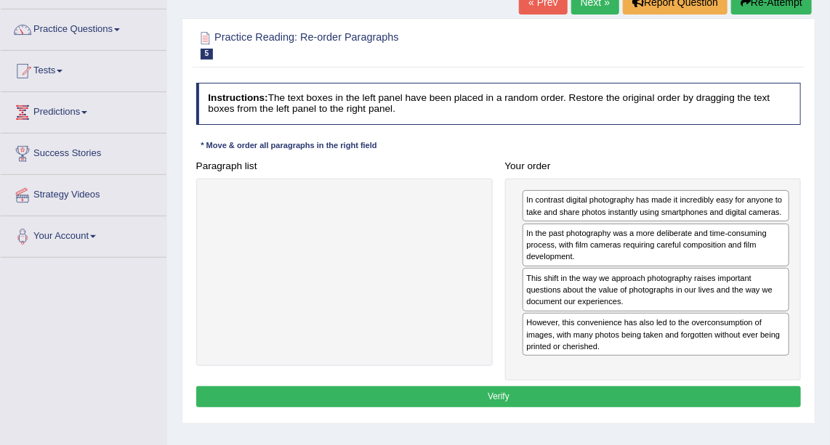
click at [624, 397] on button "Verify" at bounding box center [498, 397] width 605 height 21
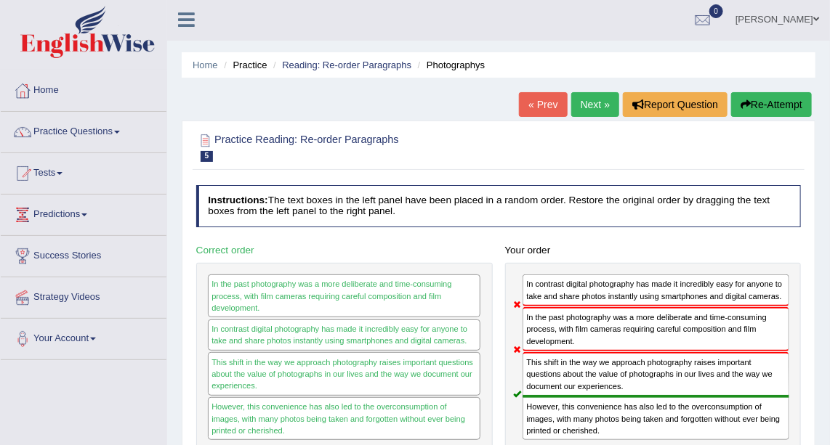
scroll to position [0, 0]
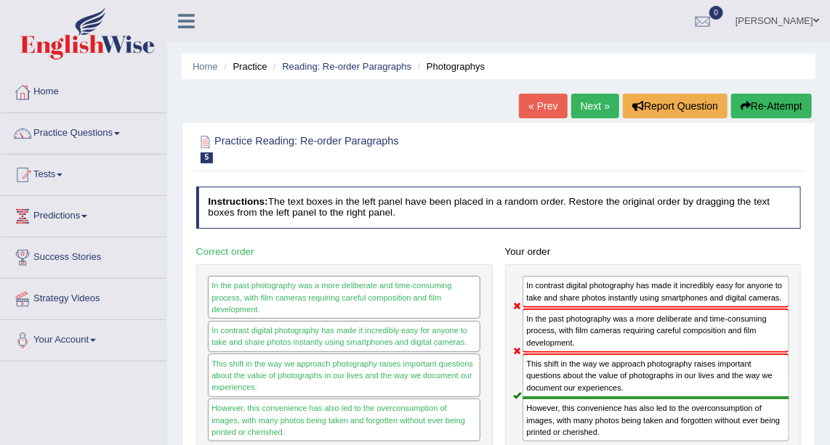
click at [602, 112] on link "Next »" at bounding box center [595, 106] width 48 height 25
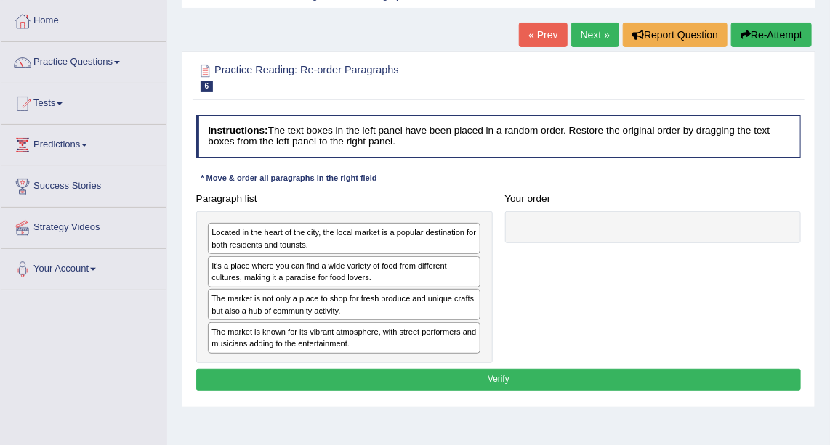
scroll to position [72, 0]
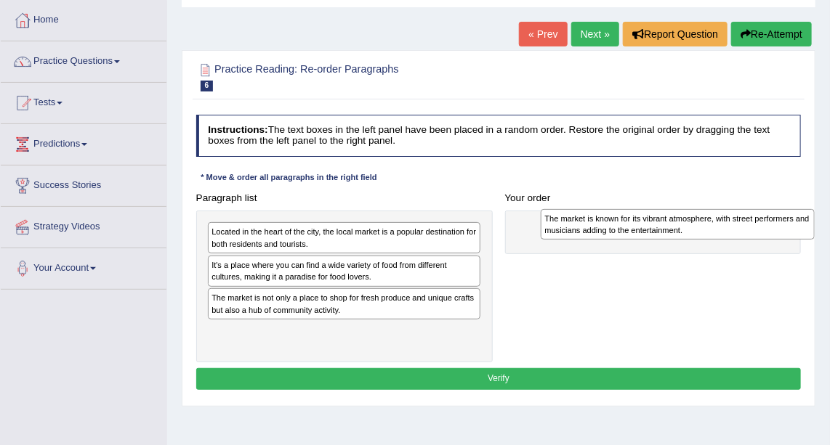
drag, startPoint x: 370, startPoint y: 336, endPoint x: 765, endPoint y: 229, distance: 409.5
click at [765, 229] on div "The market is known for its vibrant atmosphere, with street performers and musi…" at bounding box center [678, 224] width 274 height 31
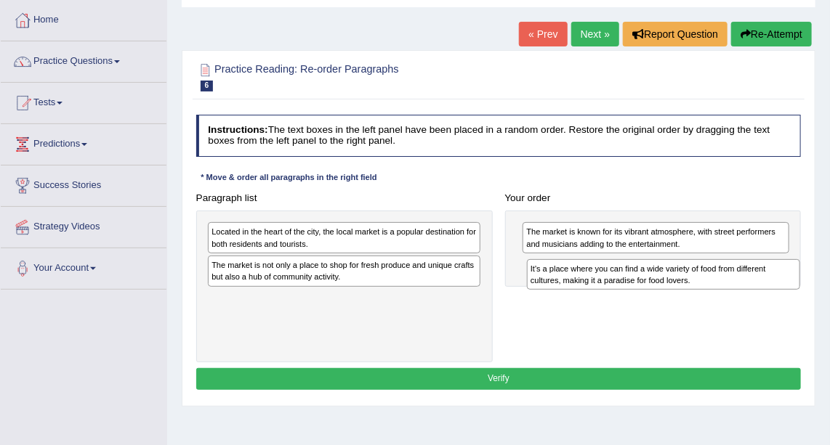
drag, startPoint x: 390, startPoint y: 278, endPoint x: 769, endPoint y: 296, distance: 379.0
click at [769, 296] on div "Paragraph list Located in the heart of the city, the local market is a popular …" at bounding box center [499, 274] width 618 height 175
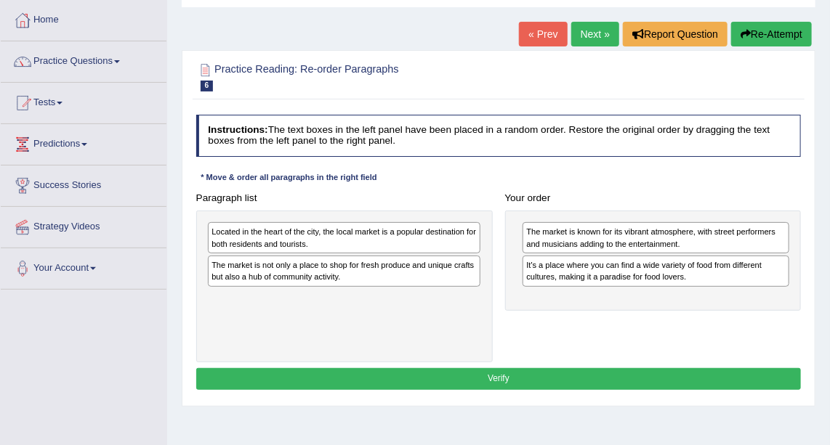
click at [425, 243] on div "Located in the heart of the city, the local market is a popular destination for…" at bounding box center [344, 237] width 273 height 31
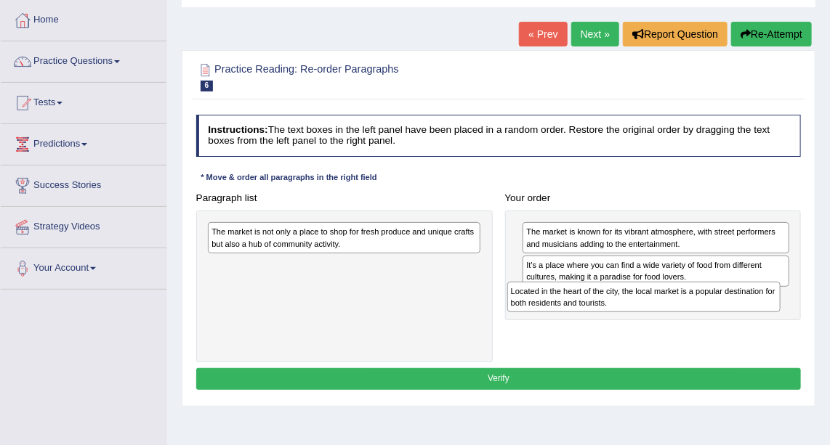
drag, startPoint x: 425, startPoint y: 243, endPoint x: 780, endPoint y: 320, distance: 363.4
click at [780, 320] on div "Paragraph list Located in the heart of the city, the local market is a popular …" at bounding box center [499, 274] width 618 height 175
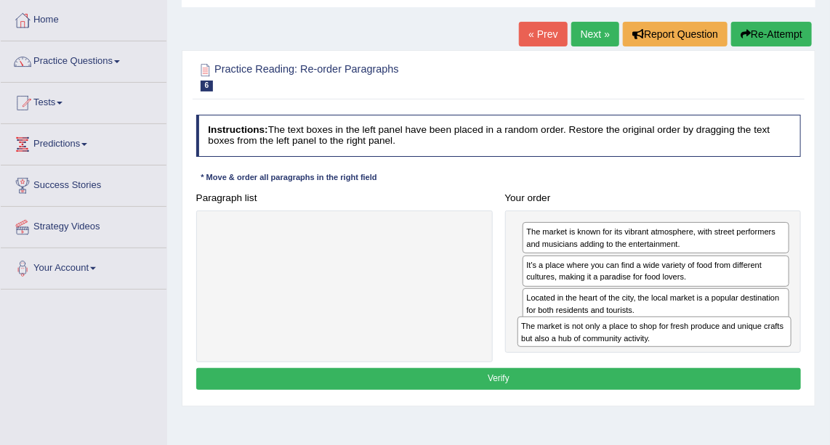
drag, startPoint x: 339, startPoint y: 235, endPoint x: 707, endPoint y: 352, distance: 385.6
click at [707, 352] on div "Paragraph list The market is not only a place to shop for fresh produce and uni…" at bounding box center [499, 274] width 618 height 175
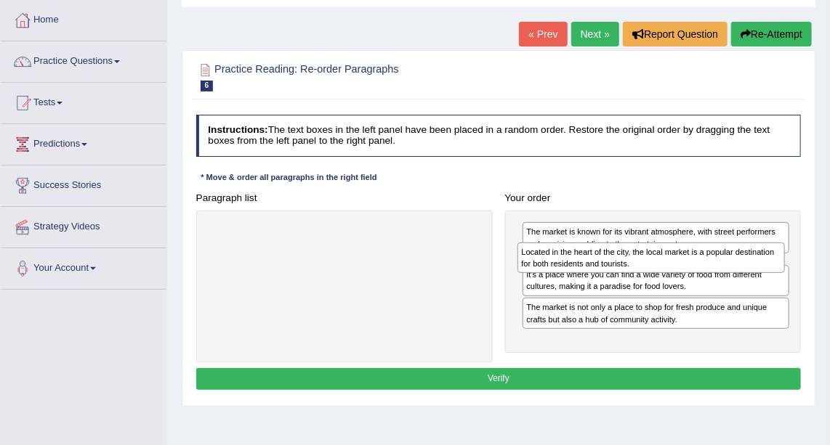
drag, startPoint x: 669, startPoint y: 297, endPoint x: 668, endPoint y: 262, distance: 34.9
click at [668, 262] on div "Located in the heart of the city, the local market is a popular destination for…" at bounding box center [650, 258] width 267 height 31
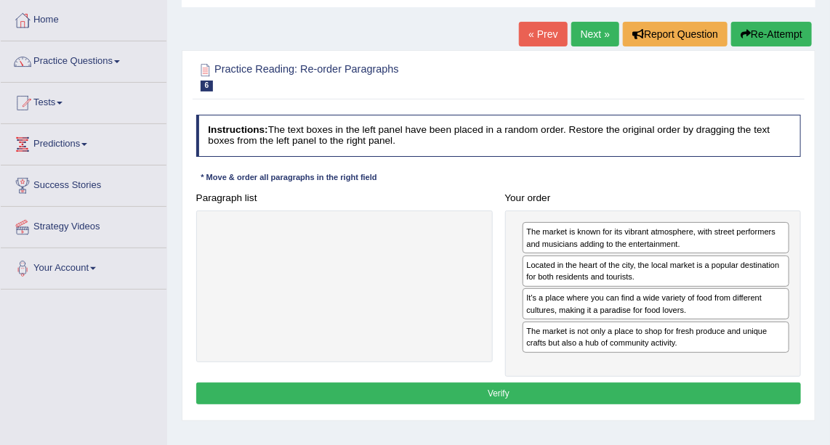
click at [560, 389] on button "Verify" at bounding box center [498, 393] width 605 height 21
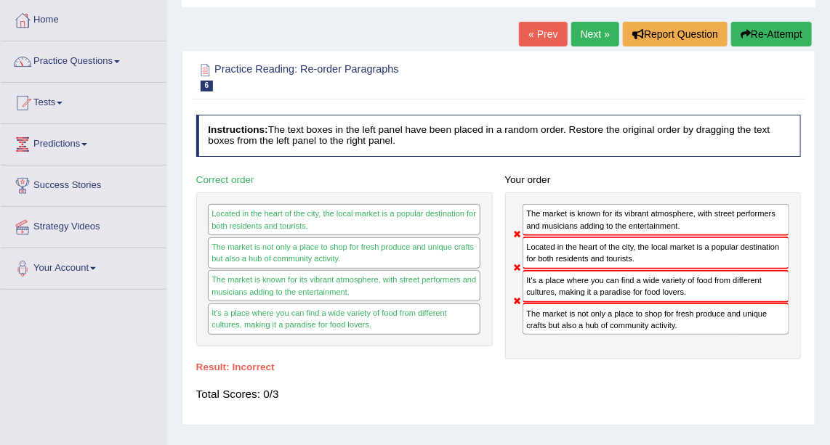
click at [592, 27] on link "Next »" at bounding box center [595, 34] width 48 height 25
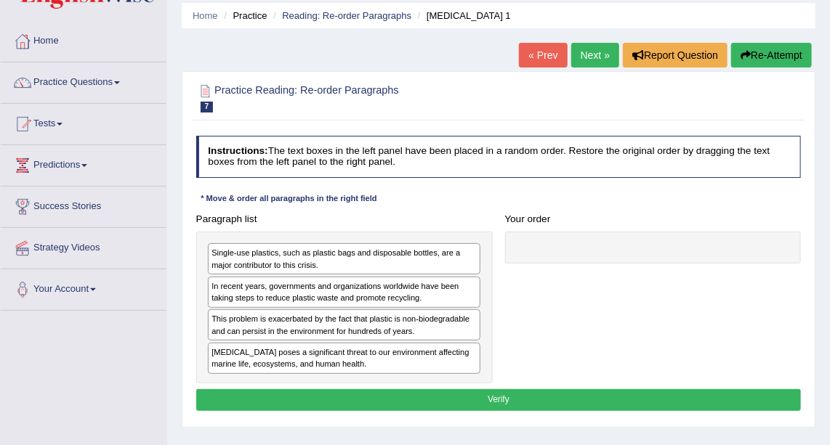
scroll to position [76, 0]
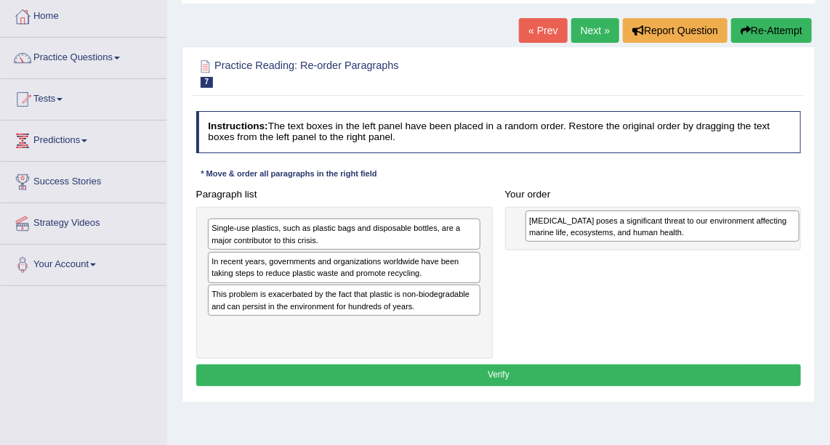
drag, startPoint x: 312, startPoint y: 340, endPoint x: 690, endPoint y: 240, distance: 391.0
click at [690, 240] on div "Paragraph list Single-use plastics, such as plastic bags and disposable bottles…" at bounding box center [499, 271] width 618 height 175
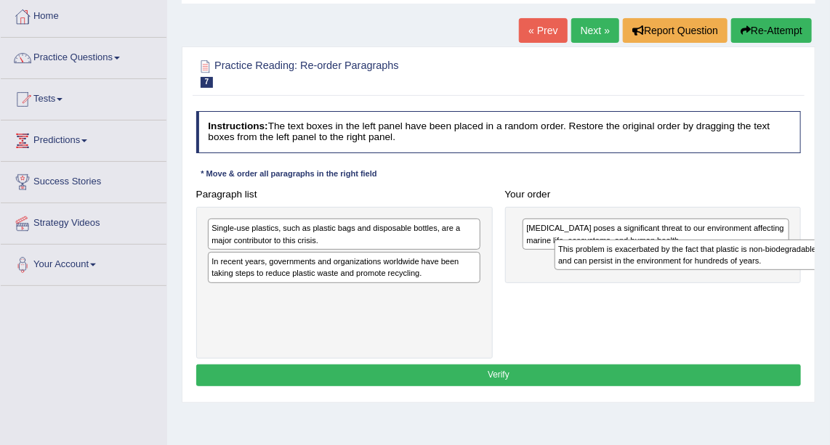
drag, startPoint x: 376, startPoint y: 301, endPoint x: 788, endPoint y: 267, distance: 412.7
click at [788, 267] on div "This problem is exacerbated by the fact that plastic is non-biodegradable and c…" at bounding box center [691, 255] width 274 height 31
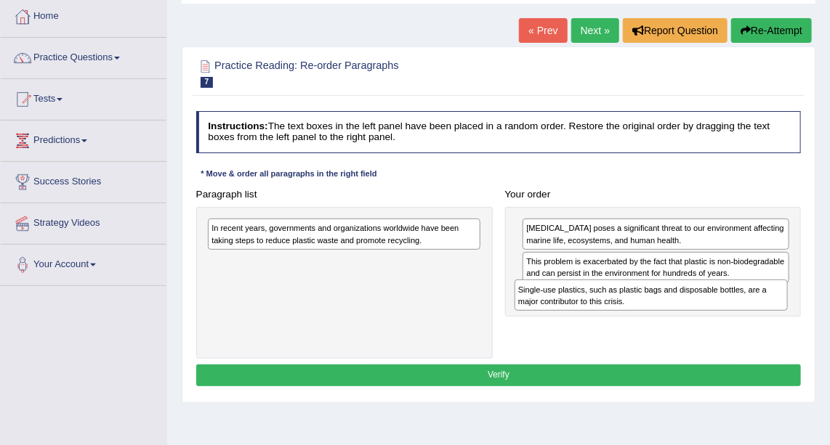
drag, startPoint x: 425, startPoint y: 232, endPoint x: 789, endPoint y: 310, distance: 372.4
click at [789, 310] on div "Paragraph list Single-use plastics, such as plastic bags and disposable bottles…" at bounding box center [499, 271] width 618 height 175
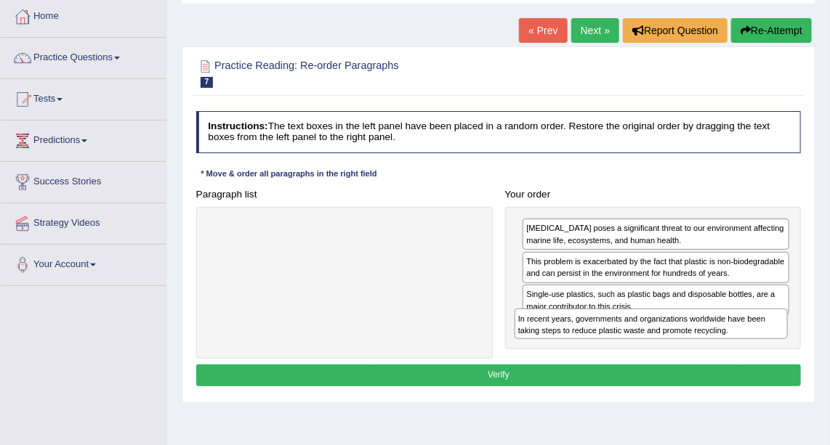
drag, startPoint x: 379, startPoint y: 235, endPoint x: 743, endPoint y: 347, distance: 381.8
click at [743, 347] on div "Paragraph list In recent years, governments and organizations worldwide have be…" at bounding box center [499, 271] width 618 height 175
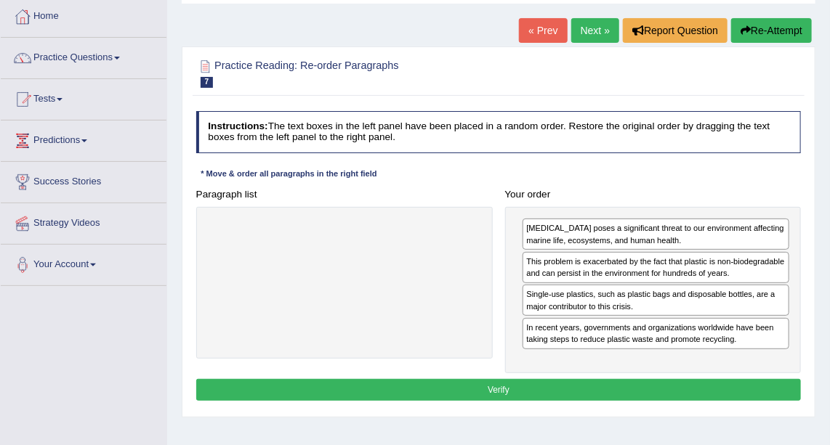
click at [607, 384] on button "Verify" at bounding box center [498, 389] width 605 height 21
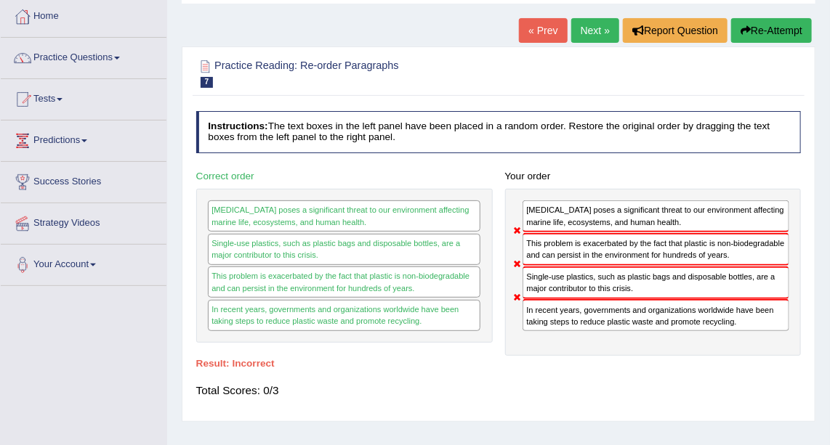
click at [601, 28] on link "Next »" at bounding box center [595, 30] width 48 height 25
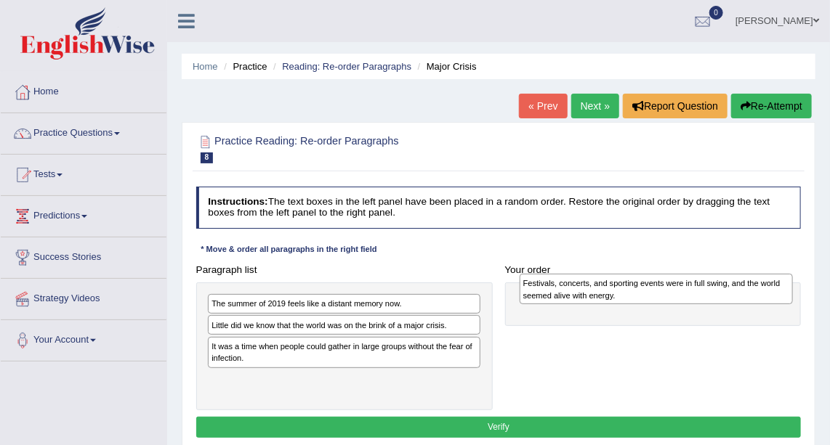
drag, startPoint x: 443, startPoint y: 308, endPoint x: 815, endPoint y: 291, distance: 372.5
click at [815, 291] on div "Home Practice Reading: Re-order Paragraphs Major Crisis « Prev Next » Report Qu…" at bounding box center [498, 363] width 663 height 727
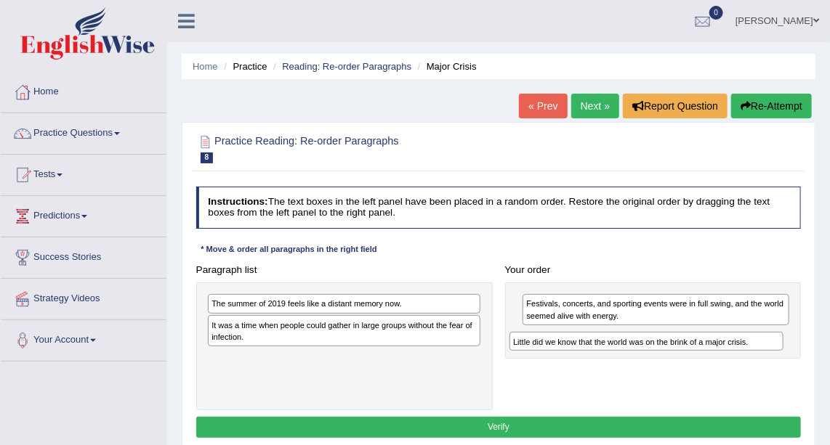
drag, startPoint x: 356, startPoint y: 323, endPoint x: 733, endPoint y: 354, distance: 377.7
click at [733, 354] on div "Paragraph list The summer of 2019 feels like a distant memory now. Little did w…" at bounding box center [499, 334] width 618 height 151
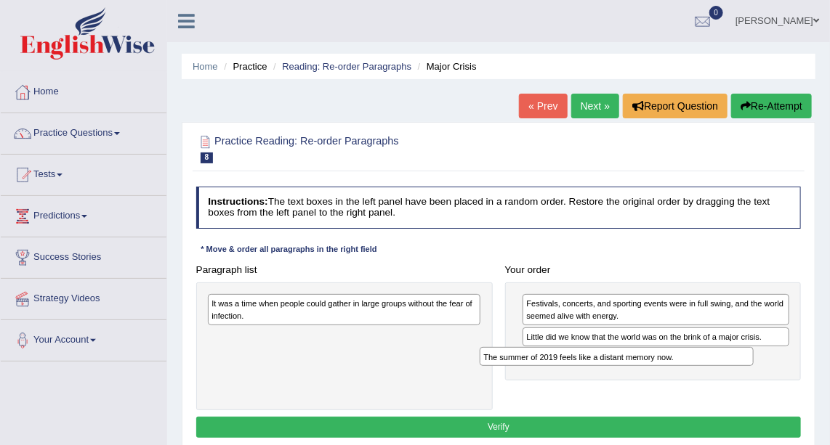
drag, startPoint x: 374, startPoint y: 299, endPoint x: 724, endPoint y: 366, distance: 356.6
click at [724, 366] on div "Paragraph list The summer of 2019 feels like a distant memory now. It was a tim…" at bounding box center [499, 334] width 618 height 151
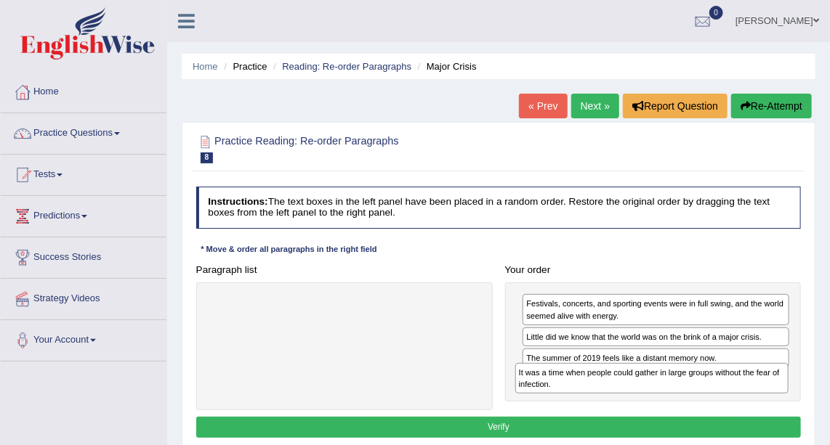
drag, startPoint x: 432, startPoint y: 303, endPoint x: 797, endPoint y: 390, distance: 375.8
click at [797, 390] on div "Paragraph list It was a time when people could gather in large groups without t…" at bounding box center [499, 334] width 618 height 151
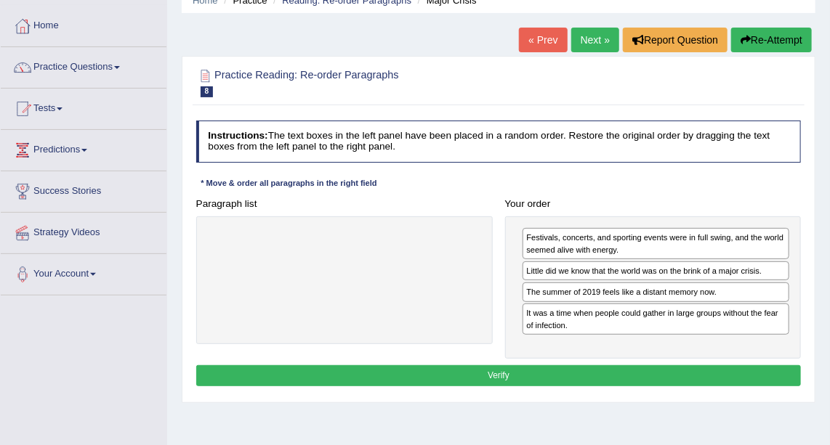
scroll to position [76, 0]
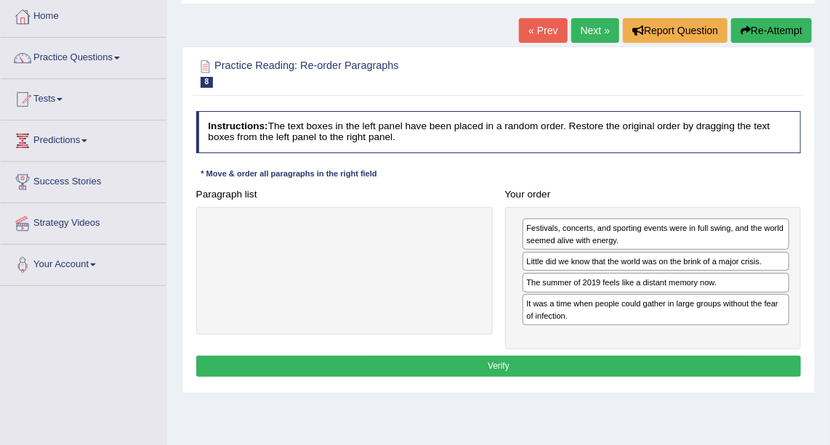
click at [717, 358] on button "Verify" at bounding box center [498, 366] width 605 height 21
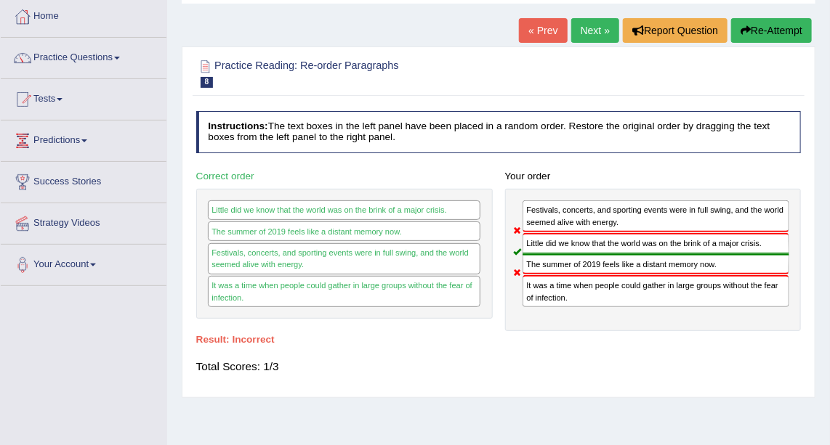
click at [593, 35] on link "Next »" at bounding box center [595, 30] width 48 height 25
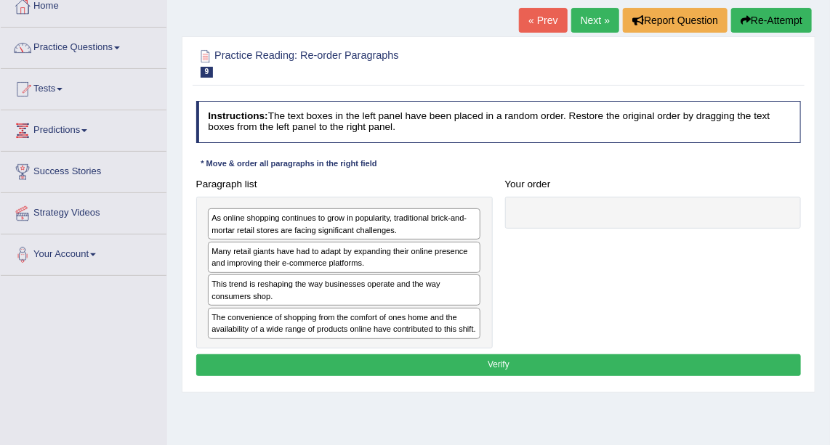
scroll to position [88, 0]
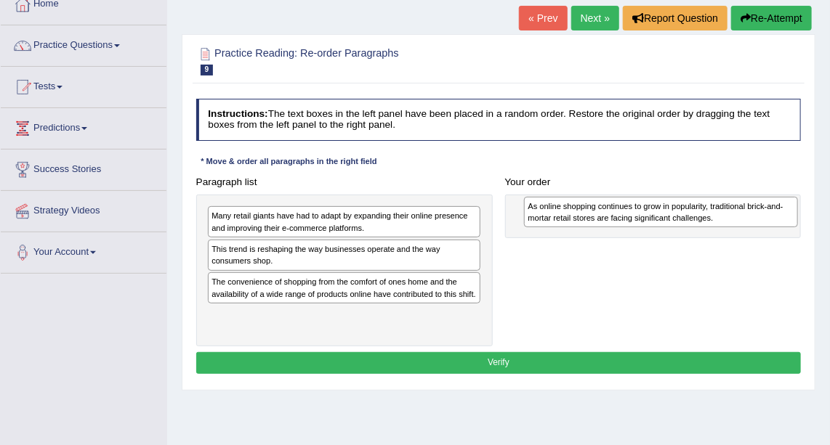
drag, startPoint x: 393, startPoint y: 229, endPoint x: 769, endPoint y: 223, distance: 375.7
click at [769, 223] on div "As online shopping continues to grow in popularity, traditional brick-and-morta…" at bounding box center [661, 212] width 274 height 31
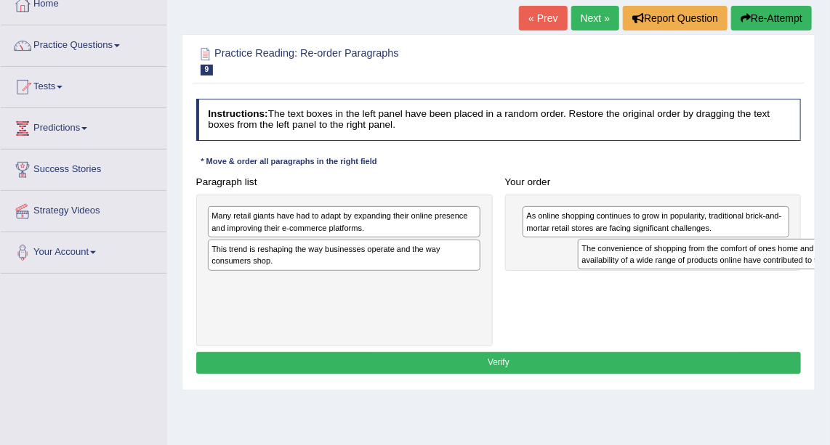
drag, startPoint x: 403, startPoint y: 291, endPoint x: 842, endPoint y: 271, distance: 439.4
click at [829, 271] on html "Toggle navigation Home Practice Questions Speaking Practice Read Aloud Repeat S…" at bounding box center [415, 134] width 830 height 445
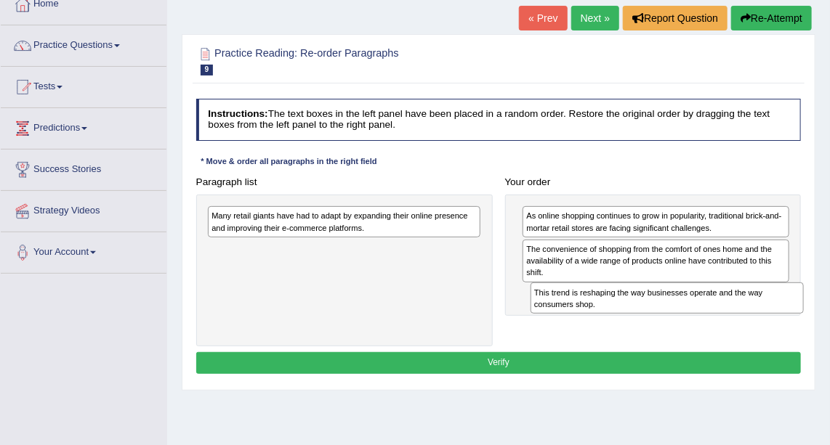
drag, startPoint x: 366, startPoint y: 255, endPoint x: 774, endPoint y: 319, distance: 412.7
click at [774, 319] on div "Paragraph list Many retail giants have had to adapt by expanding their online p…" at bounding box center [499, 258] width 618 height 175
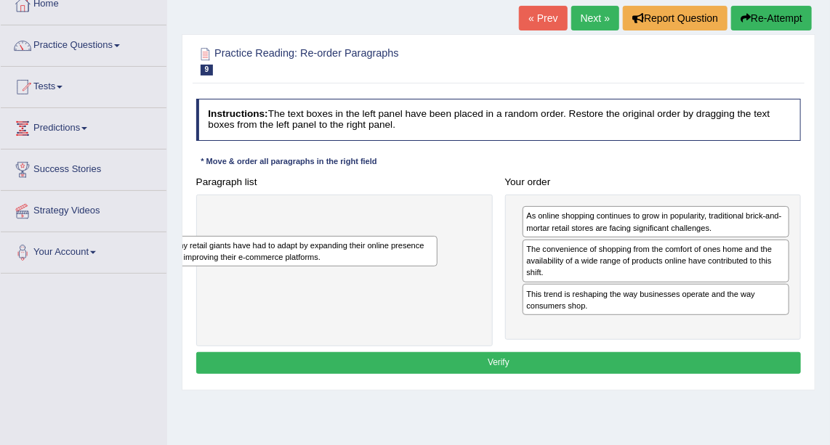
drag, startPoint x: 418, startPoint y: 227, endPoint x: 370, endPoint y: 269, distance: 63.4
click at [370, 269] on div "Many retail giants have had to adapt by expanding their online presence and imp…" at bounding box center [344, 271] width 296 height 152
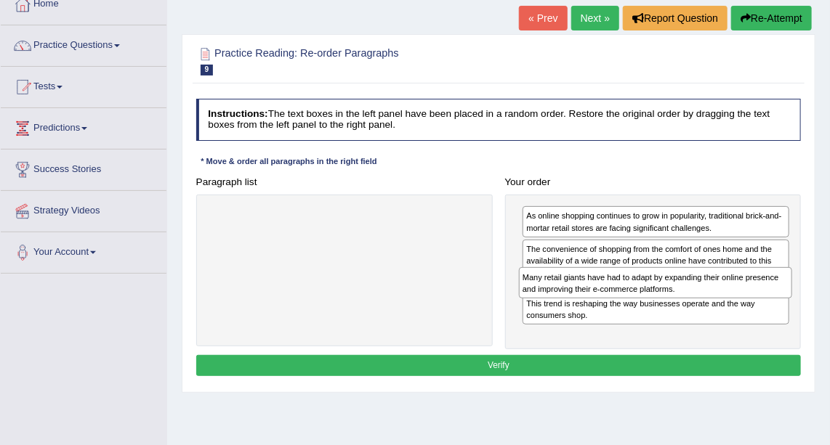
drag, startPoint x: 331, startPoint y: 213, endPoint x: 700, endPoint y: 291, distance: 377.4
click at [700, 291] on div "Many retail giants have had to adapt by expanding their online presence and imp…" at bounding box center [656, 282] width 274 height 31
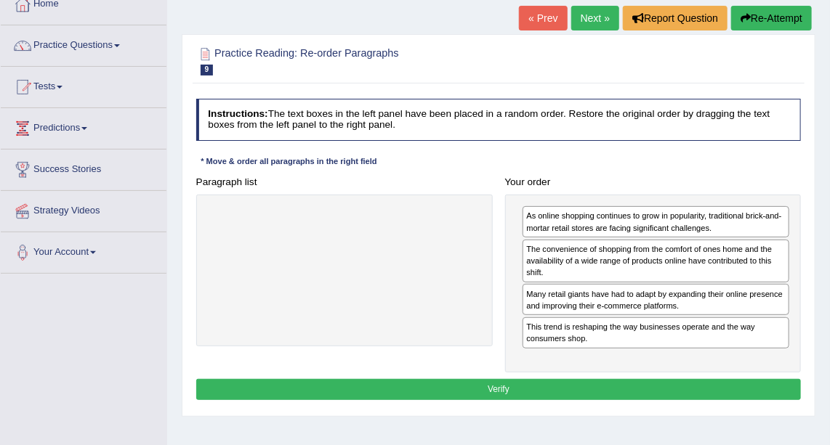
click at [645, 382] on button "Verify" at bounding box center [498, 389] width 605 height 21
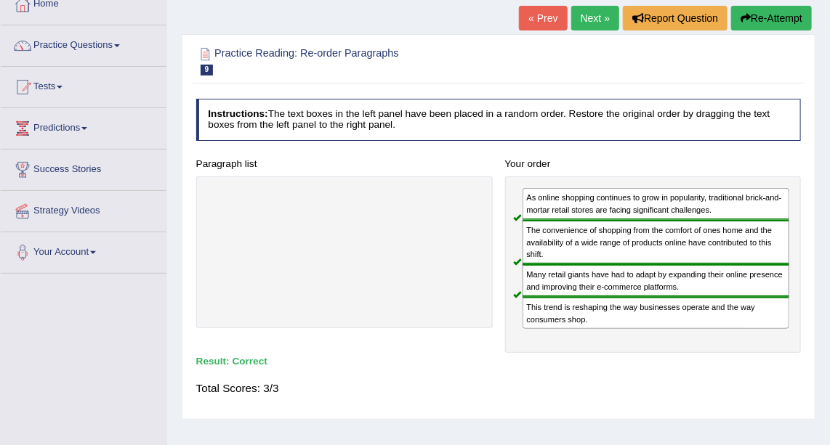
click at [594, 21] on link "Next »" at bounding box center [595, 18] width 48 height 25
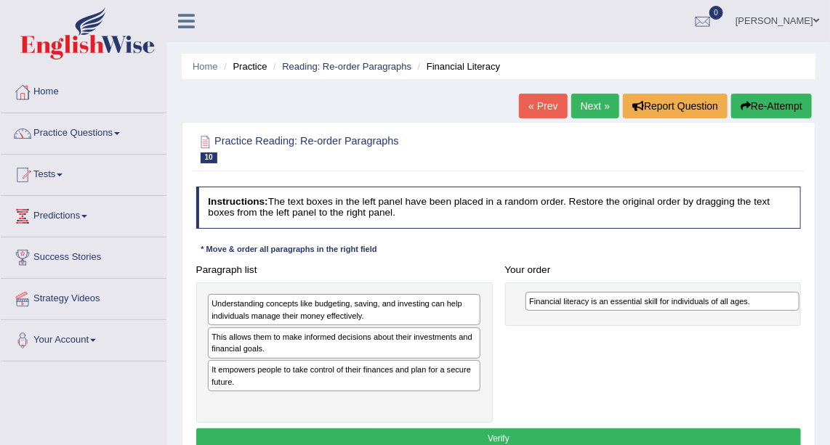
drag, startPoint x: 452, startPoint y: 402, endPoint x: 828, endPoint y: 308, distance: 387.9
click at [828, 308] on div "Home Practice Reading: Re-order Paragraphs Financial Literacy « Prev Next » Rep…" at bounding box center [498, 363] width 663 height 727
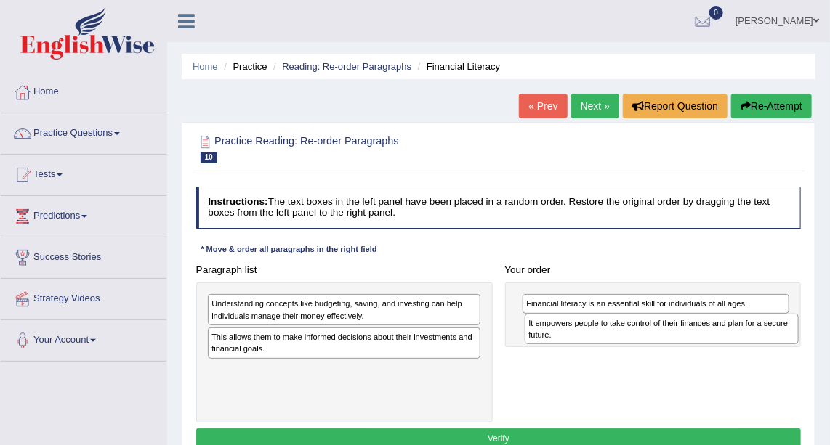
drag, startPoint x: 466, startPoint y: 380, endPoint x: 839, endPoint y: 343, distance: 375.4
click at [829, 344] on html "Toggle navigation Home Practice Questions Speaking Practice Read Aloud Repeat S…" at bounding box center [415, 222] width 830 height 445
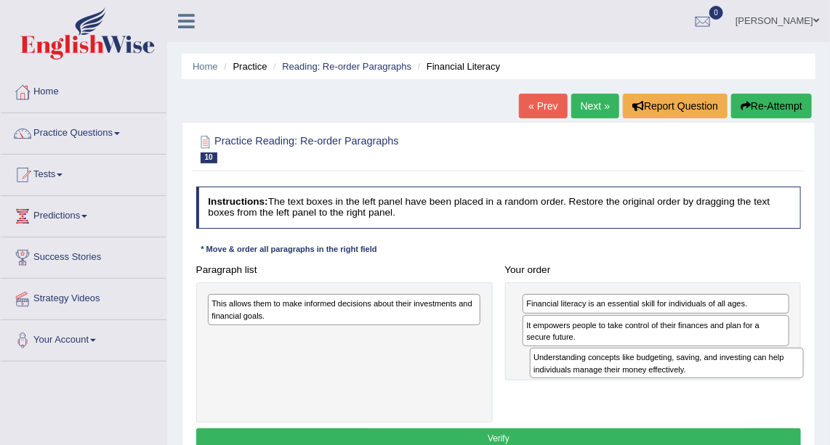
drag, startPoint x: 366, startPoint y: 307, endPoint x: 748, endPoint y: 376, distance: 387.8
click at [748, 376] on div "Understanding concepts like budgeting, saving, and investing can help individua…" at bounding box center [667, 363] width 274 height 31
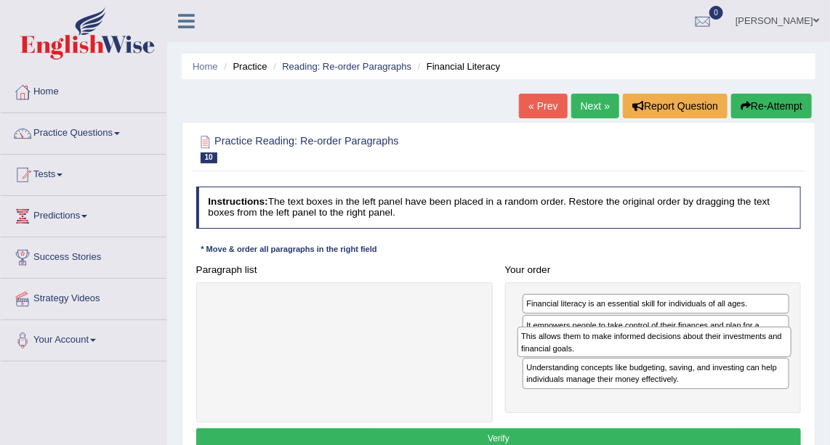
drag, startPoint x: 368, startPoint y: 317, endPoint x: 735, endPoint y: 362, distance: 370.5
click at [735, 362] on div "Paragraph list This allows them to make informed decisions about their investme…" at bounding box center [499, 341] width 618 height 164
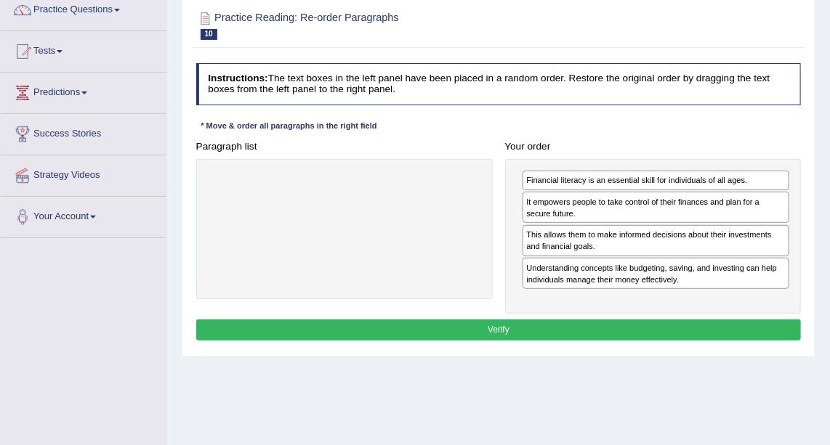
scroll to position [125, 0]
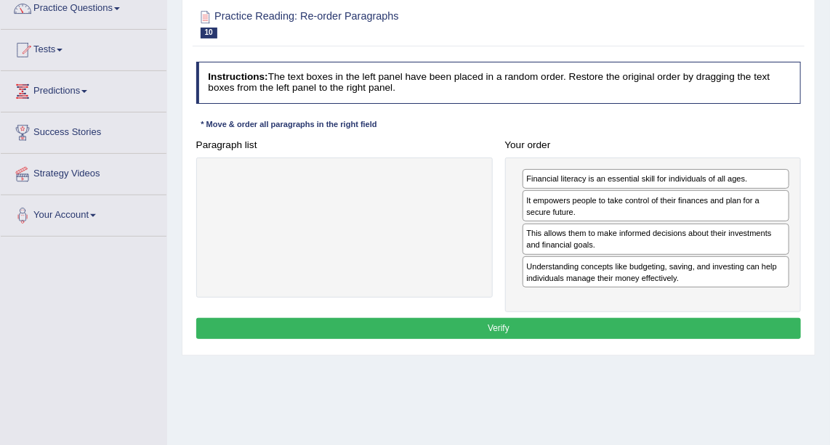
click at [660, 326] on button "Verify" at bounding box center [498, 328] width 605 height 21
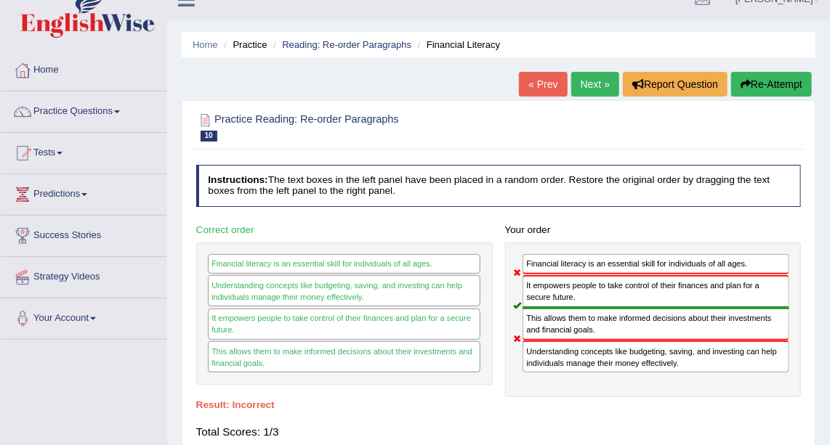
scroll to position [9, 0]
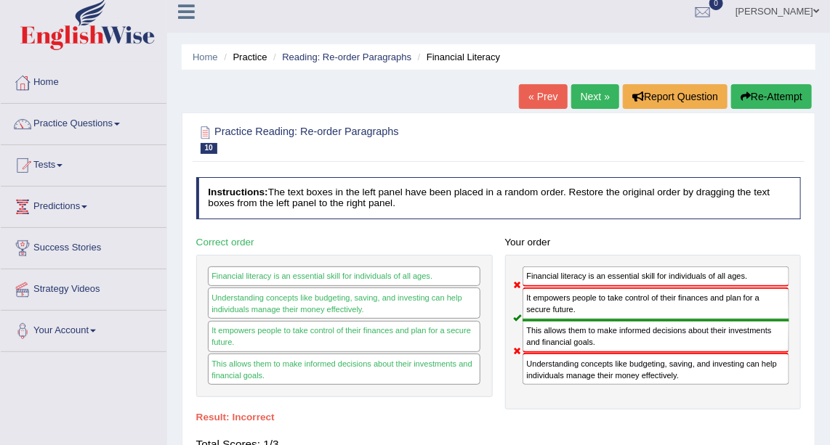
click at [593, 99] on link "Next »" at bounding box center [595, 96] width 48 height 25
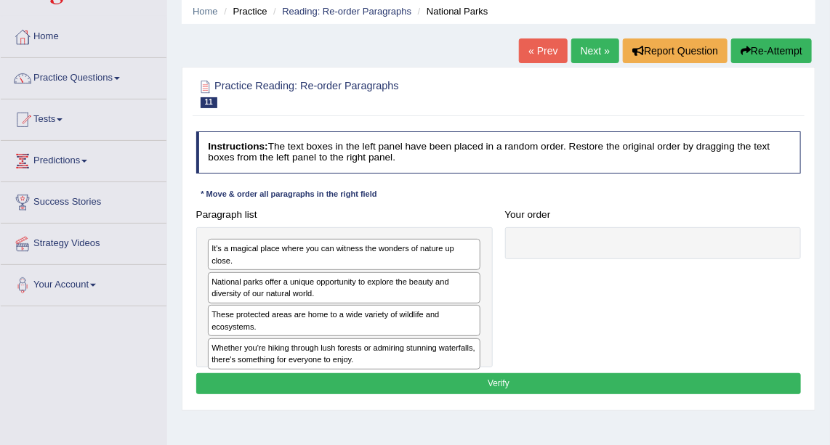
scroll to position [67, 0]
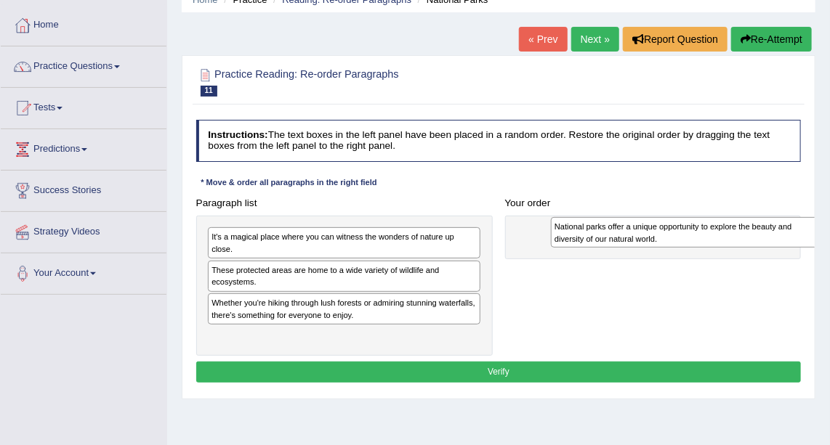
drag, startPoint x: 400, startPoint y: 268, endPoint x: 807, endPoint y: 242, distance: 407.8
click at [807, 242] on div "National parks offer a unique opportunity to explore the beauty and diversity o…" at bounding box center [688, 232] width 274 height 31
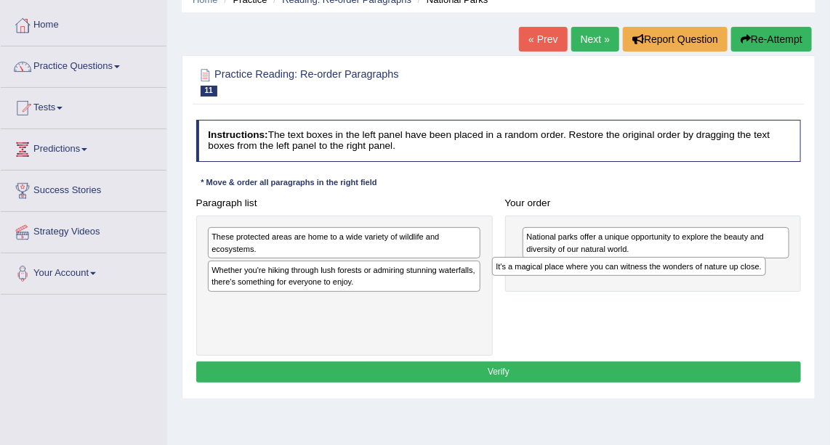
drag, startPoint x: 379, startPoint y: 239, endPoint x: 717, endPoint y: 279, distance: 340.3
click at [717, 279] on div "Paragraph list It's a magical place where you can witness the wonders of nature…" at bounding box center [499, 275] width 618 height 164
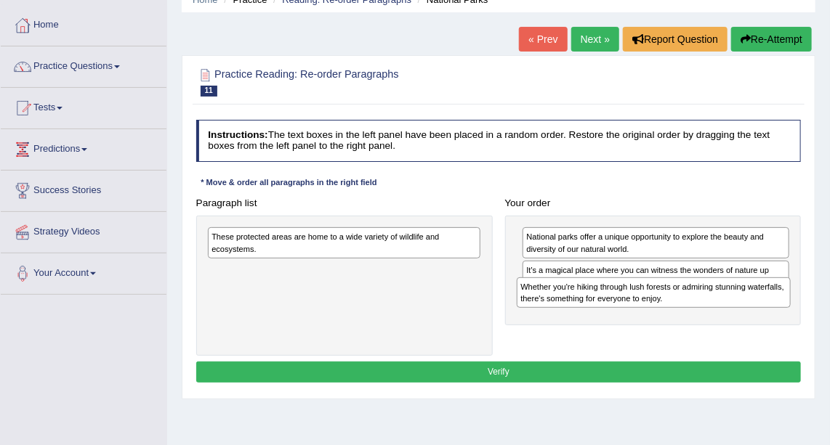
drag, startPoint x: 273, startPoint y: 276, endPoint x: 640, endPoint y: 310, distance: 368.5
click at [640, 310] on div "Paragraph list These protected areas are home to a wide variety of wildlife and…" at bounding box center [499, 275] width 618 height 164
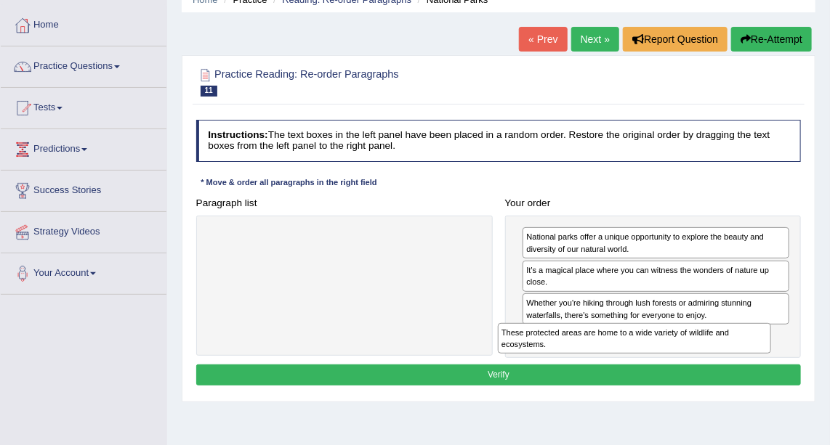
drag, startPoint x: 387, startPoint y: 254, endPoint x: 746, endPoint y: 373, distance: 378.2
click at [746, 373] on div "Instructions: The text boxes in the left panel have been placed in a random ord…" at bounding box center [498, 255] width 611 height 282
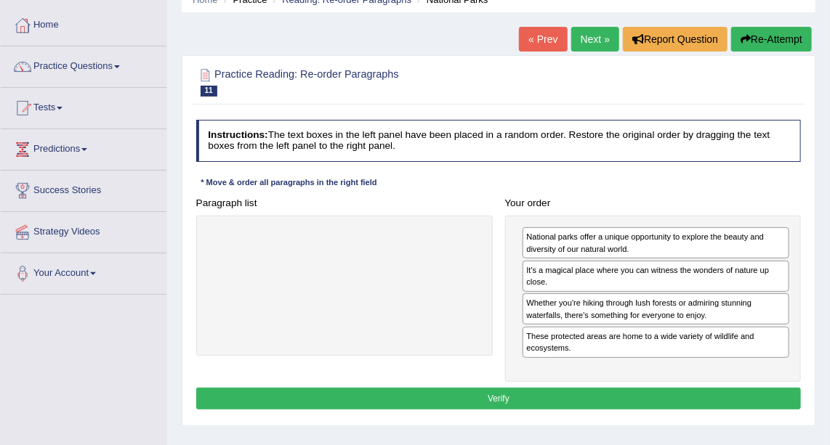
click at [554, 398] on button "Verify" at bounding box center [498, 398] width 605 height 21
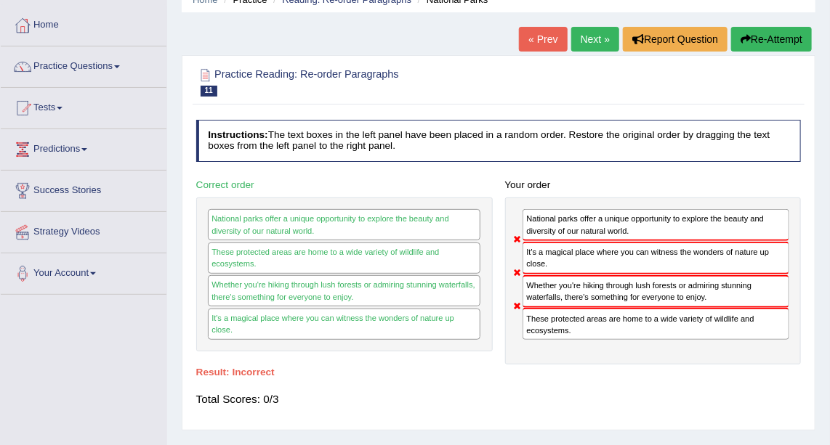
click at [586, 40] on link "Next »" at bounding box center [595, 39] width 48 height 25
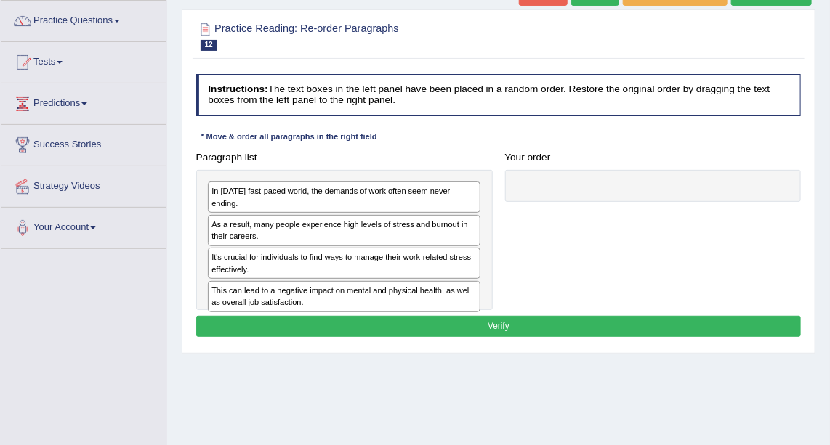
scroll to position [113, 0]
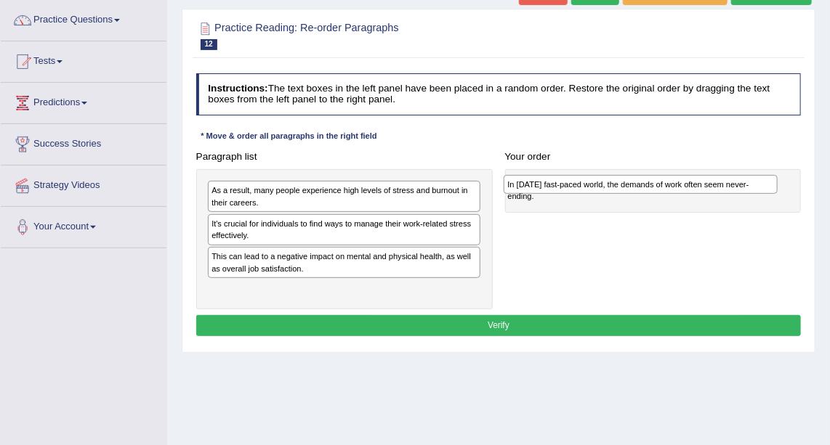
drag, startPoint x: 336, startPoint y: 191, endPoint x: 688, endPoint y: 190, distance: 351.7
click at [688, 190] on div "In [DATE] fast-paced world, the demands of work often seem never-ending." at bounding box center [641, 184] width 274 height 19
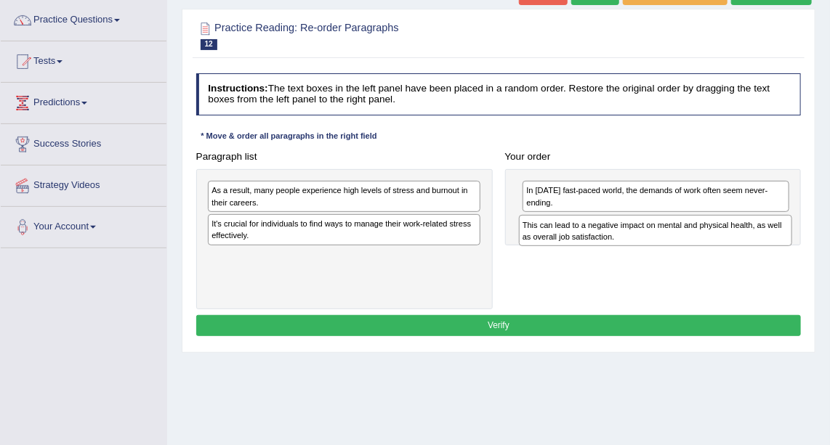
drag, startPoint x: 351, startPoint y: 265, endPoint x: 721, endPoint y: 246, distance: 370.4
click at [721, 246] on div "Paragraph list As a result, many people experience high levels of stress and bu…" at bounding box center [499, 228] width 618 height 164
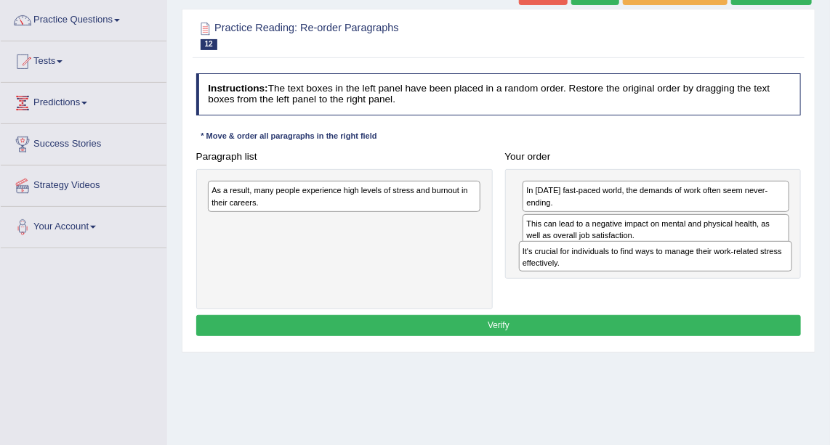
drag, startPoint x: 337, startPoint y: 237, endPoint x: 706, endPoint y: 281, distance: 371.8
click at [706, 281] on div "Paragraph list As a result, many people experience high levels of stress and bu…" at bounding box center [499, 228] width 618 height 164
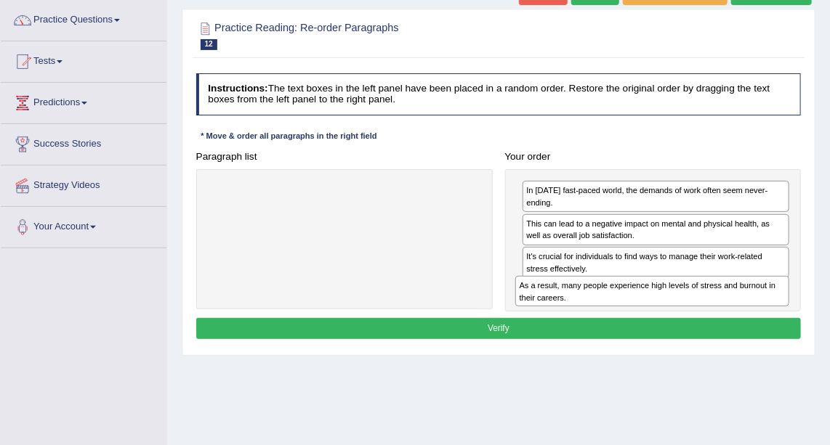
drag, startPoint x: 378, startPoint y: 194, endPoint x: 743, endPoint y: 312, distance: 383.3
click at [743, 312] on div "Instructions: The text boxes in the left panel have been placed in a random ord…" at bounding box center [498, 209] width 611 height 282
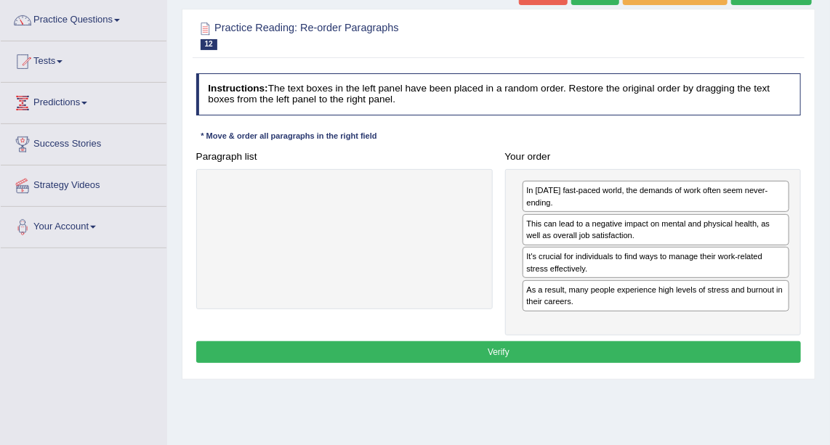
click at [613, 344] on button "Verify" at bounding box center [498, 352] width 605 height 21
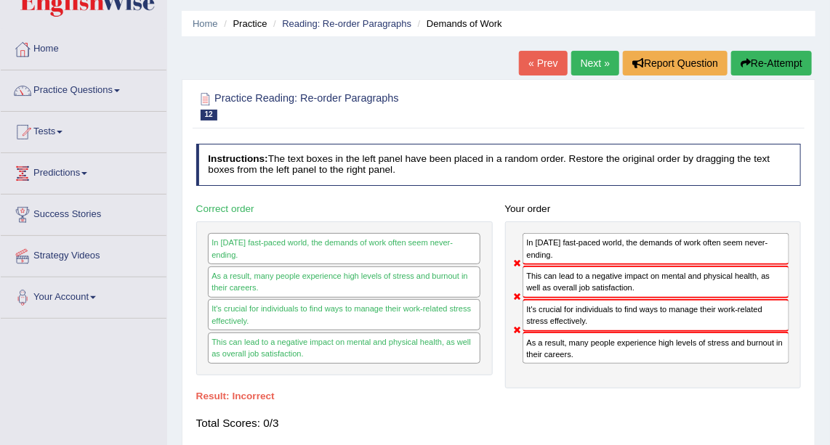
scroll to position [44, 0]
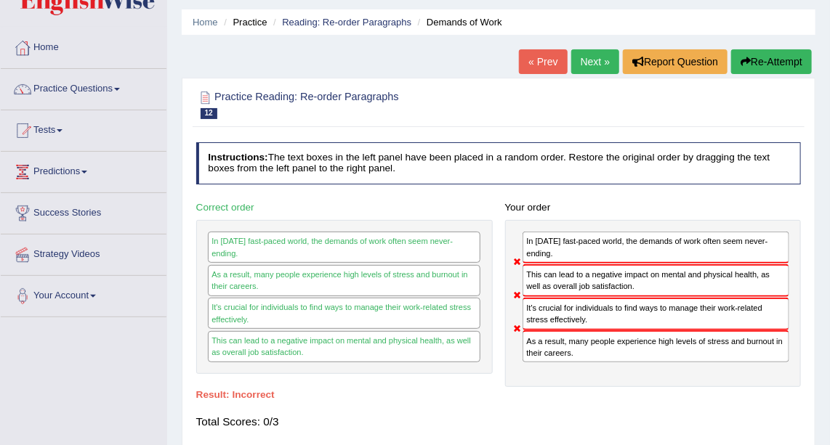
click at [592, 65] on link "Next »" at bounding box center [595, 61] width 48 height 25
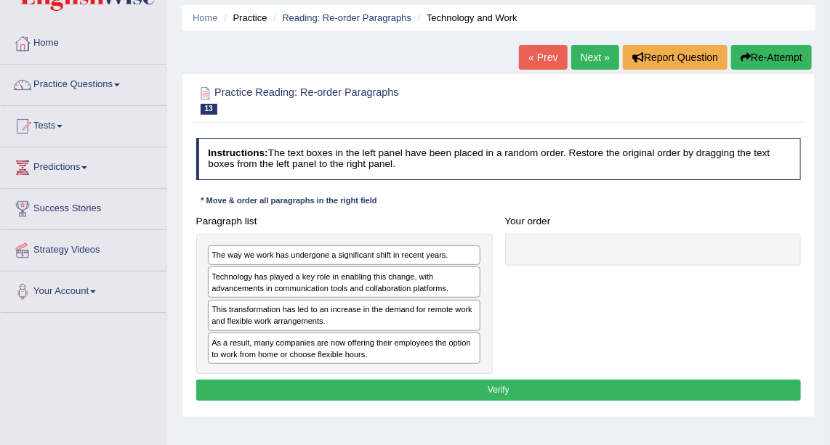
scroll to position [75, 0]
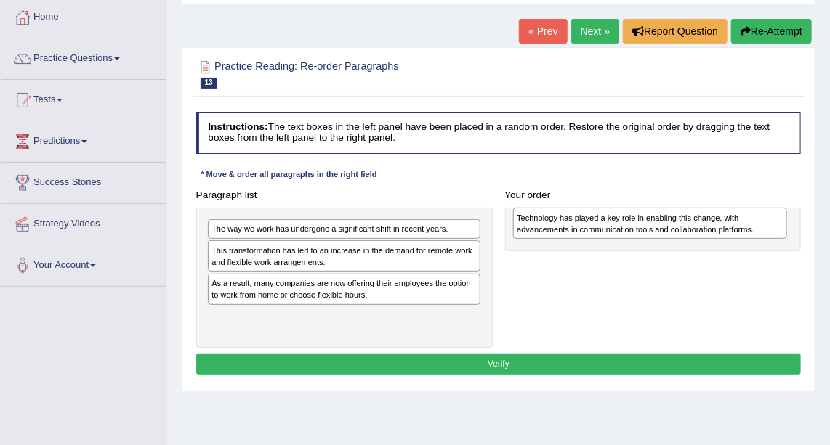
drag, startPoint x: 419, startPoint y: 262, endPoint x: 782, endPoint y: 234, distance: 364.4
click at [782, 234] on div "Technology has played a key role in enabling this change, with advancements in …" at bounding box center [650, 223] width 274 height 31
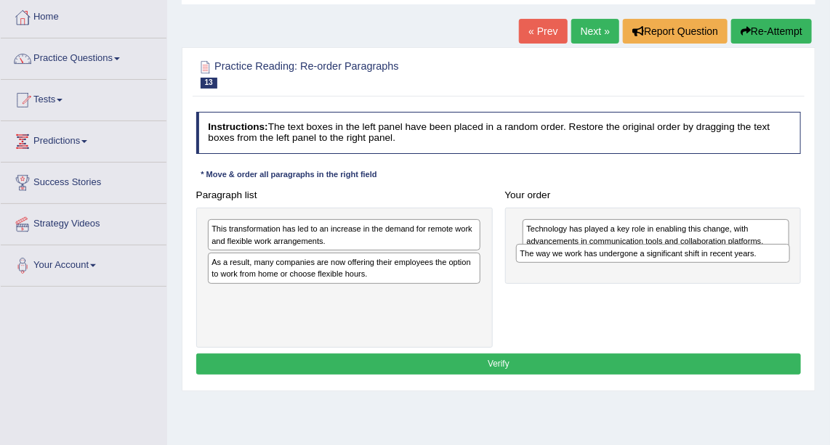
drag, startPoint x: 370, startPoint y: 230, endPoint x: 736, endPoint y: 265, distance: 367.9
click at [736, 265] on div "Paragraph list The way we work has undergone a significant shift in recent year…" at bounding box center [499, 267] width 618 height 164
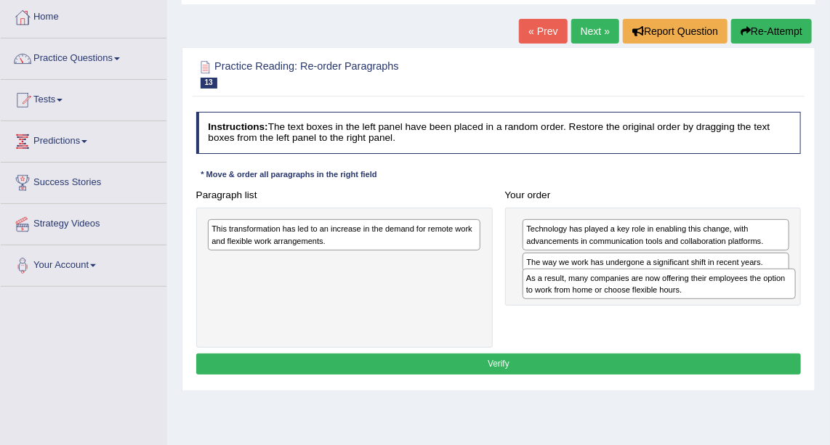
drag, startPoint x: 268, startPoint y: 263, endPoint x: 639, endPoint y: 295, distance: 372.7
click at [639, 295] on div "As a result, many companies are now offering their employees the option to work…" at bounding box center [659, 284] width 274 height 31
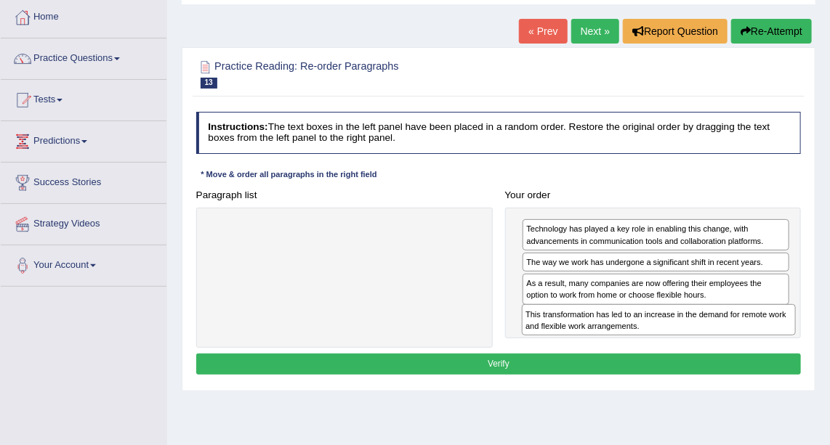
drag, startPoint x: 377, startPoint y: 227, endPoint x: 746, endPoint y: 335, distance: 384.5
click at [746, 335] on div "Paragraph list This transformation has led to an increase in the demand for rem…" at bounding box center [499, 267] width 618 height 164
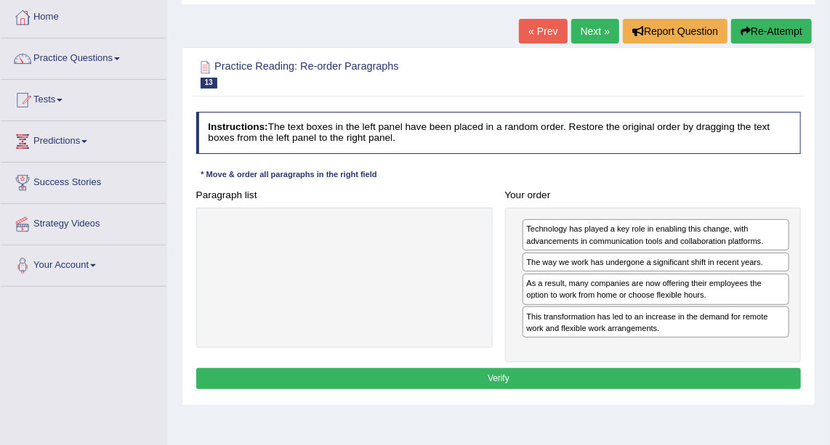
click at [629, 378] on button "Verify" at bounding box center [498, 378] width 605 height 21
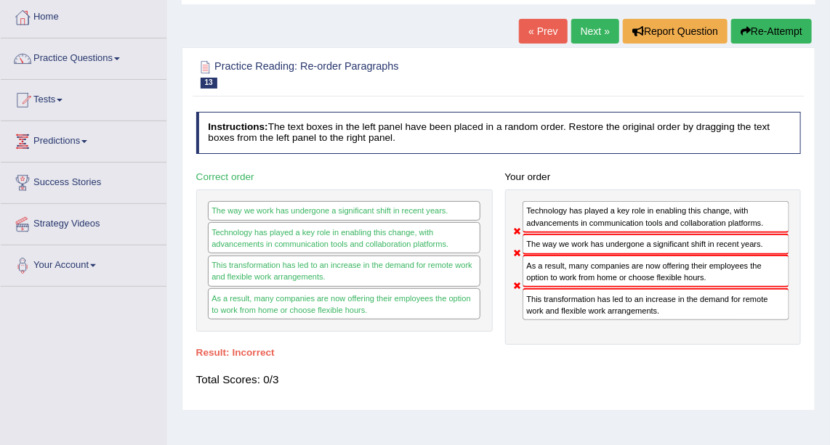
scroll to position [0, 0]
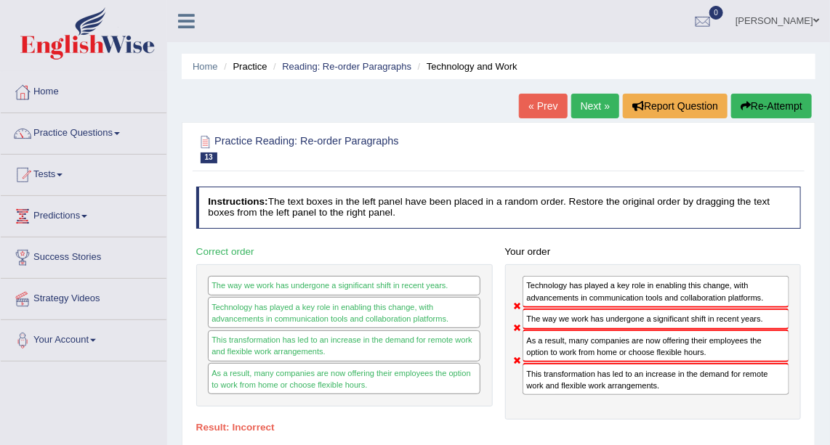
click at [597, 102] on link "Next »" at bounding box center [595, 106] width 48 height 25
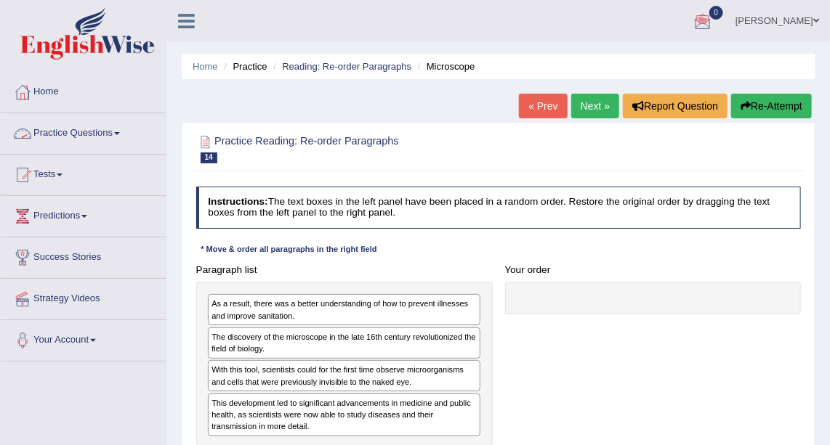
click at [114, 129] on link "Practice Questions" at bounding box center [84, 131] width 166 height 36
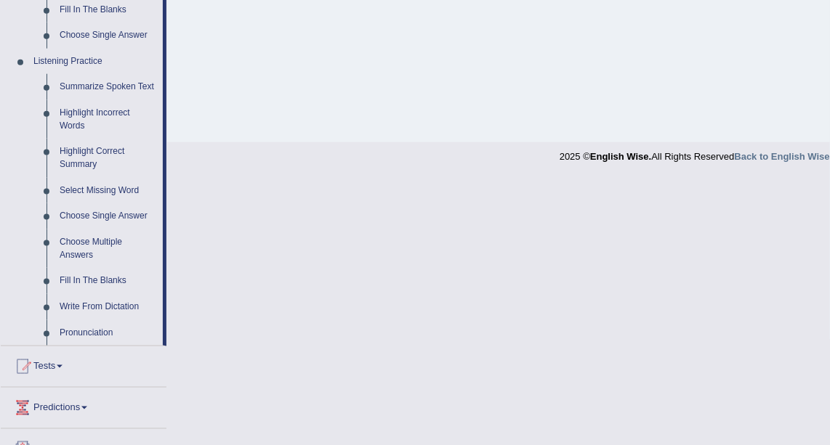
scroll to position [581, 0]
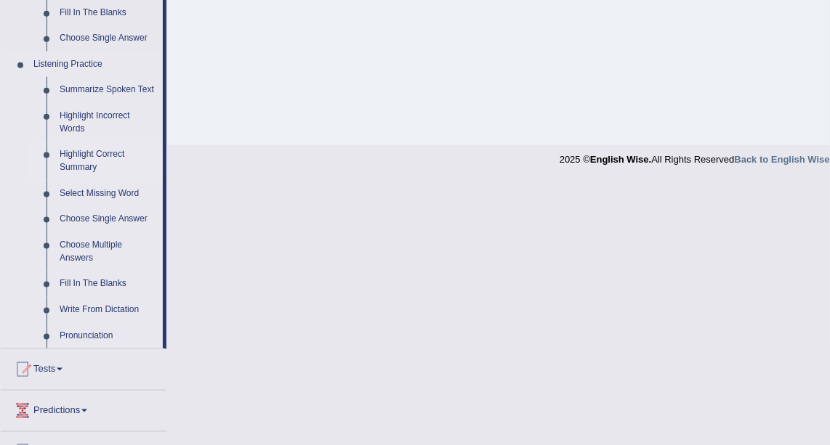
click at [89, 148] on link "Highlight Correct Summary" at bounding box center [108, 161] width 110 height 39
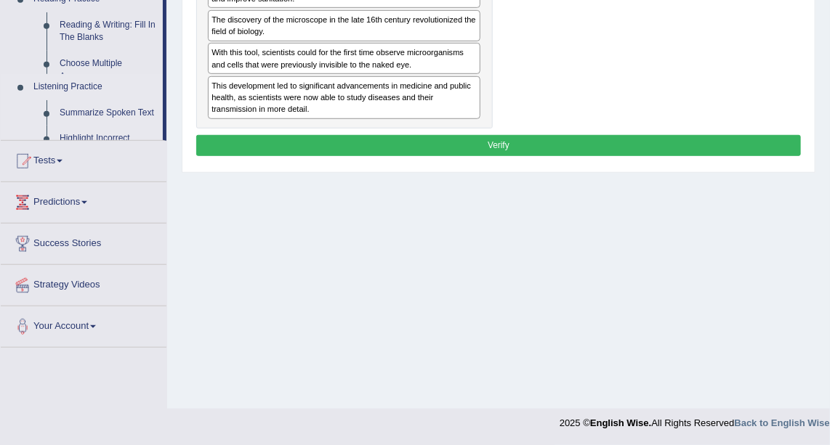
scroll to position [158, 0]
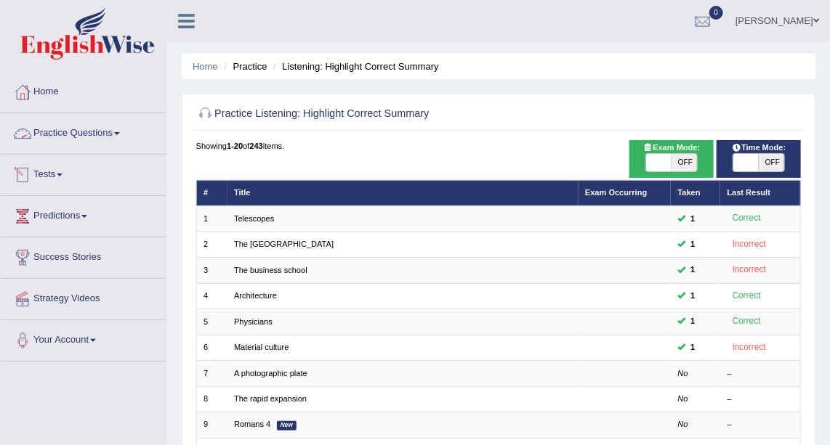
click at [127, 137] on link "Practice Questions" at bounding box center [84, 131] width 166 height 36
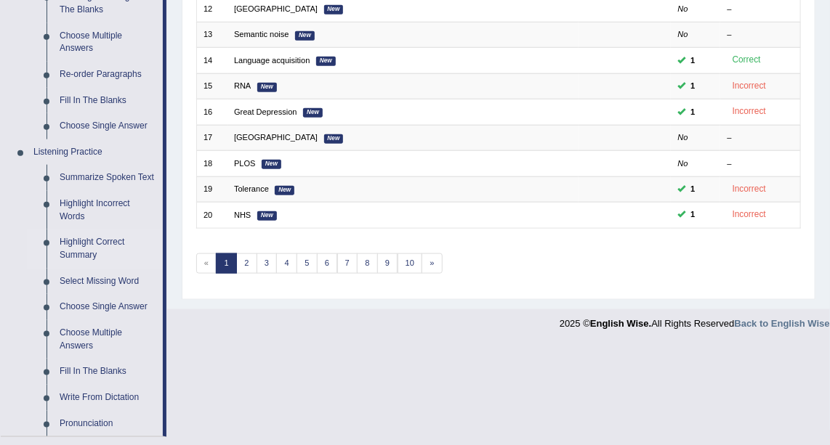
scroll to position [501, 0]
